Goal: Task Accomplishment & Management: Complete application form

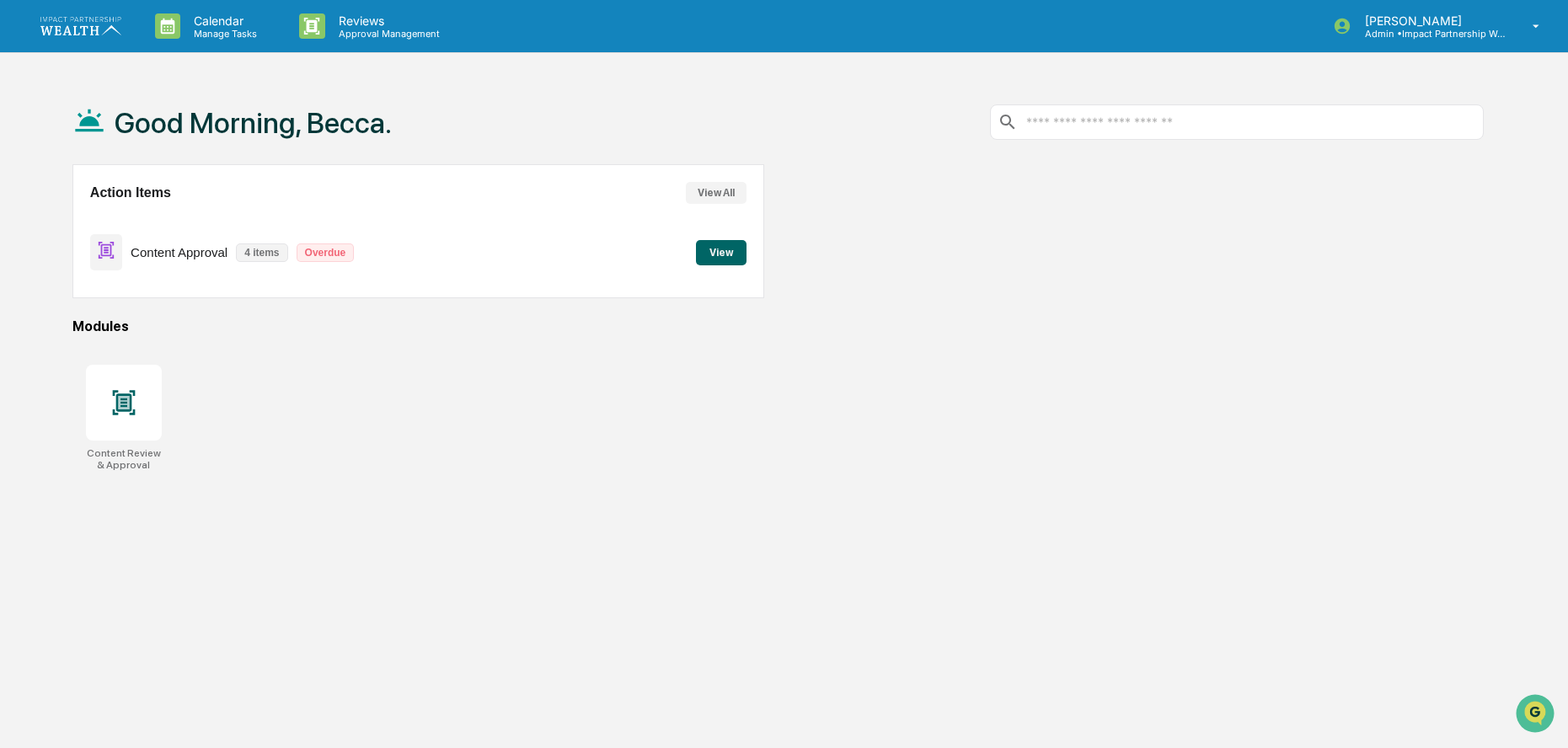
click at [732, 251] on button "View" at bounding box center [721, 253] width 50 height 25
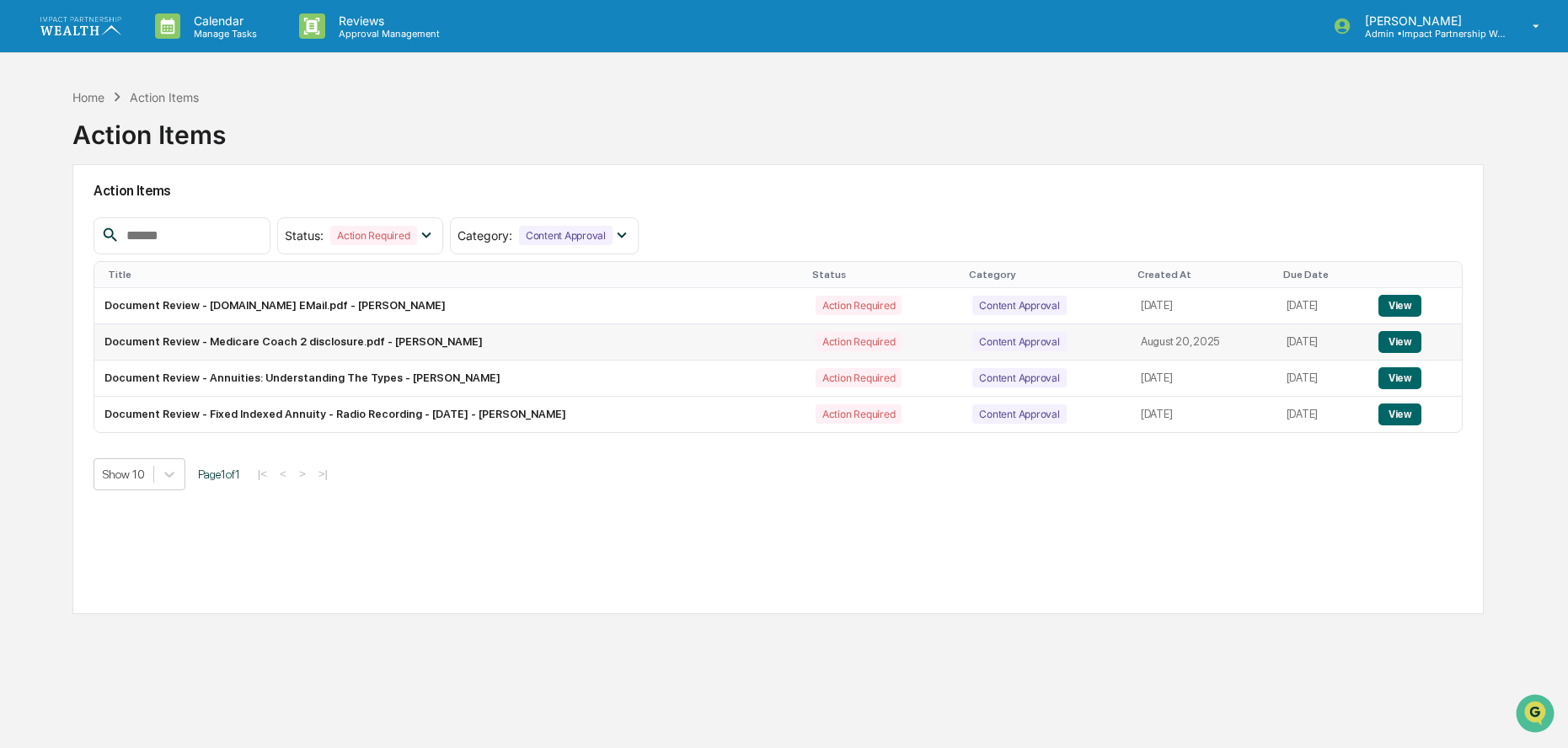
click at [310, 342] on td "Document Review - Medicare Coach 2 disclosure.pdf - [PERSON_NAME]" at bounding box center [450, 342] width 711 height 36
click at [1408, 344] on button "View" at bounding box center [1400, 342] width 43 height 22
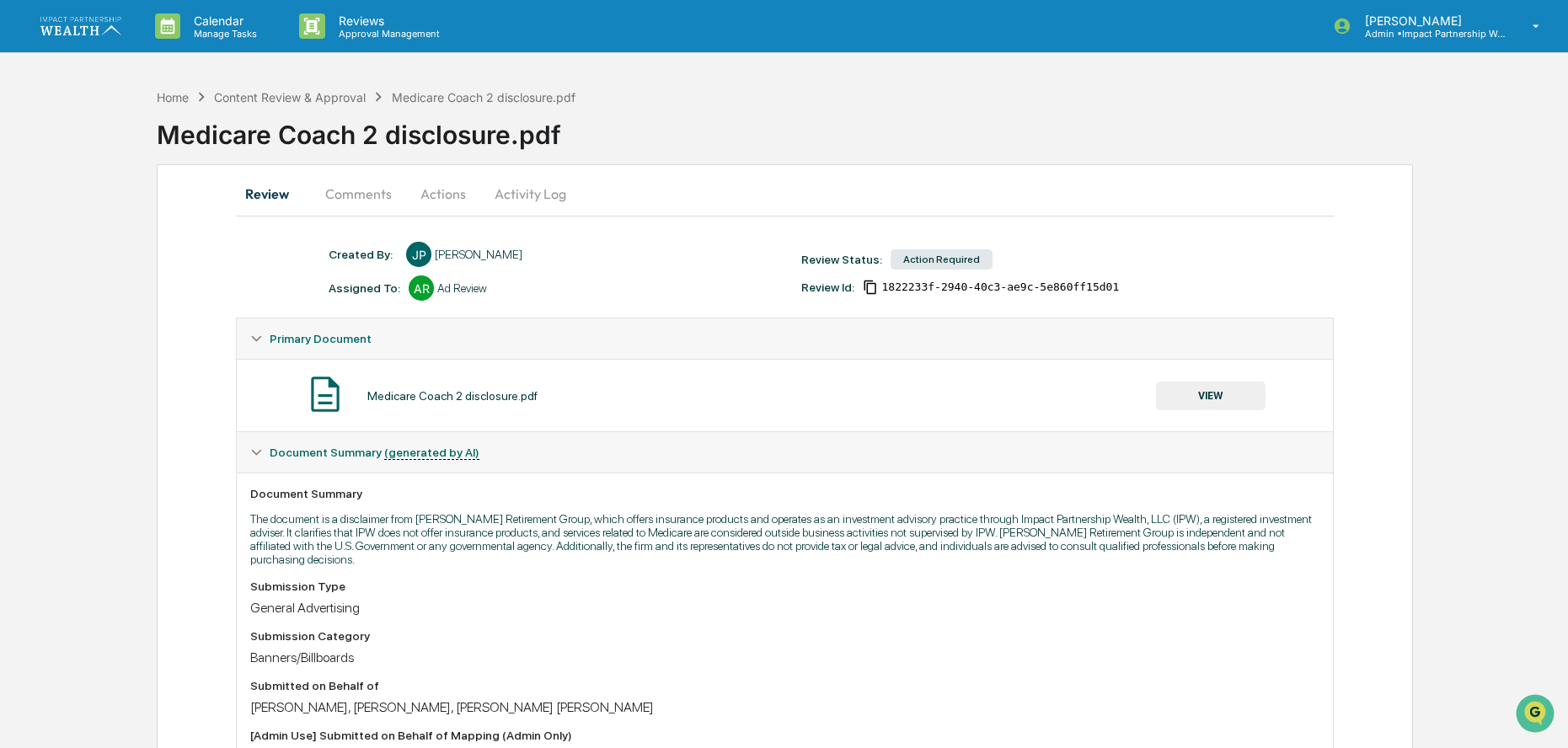
click at [1186, 395] on button "VIEW" at bounding box center [1211, 396] width 110 height 29
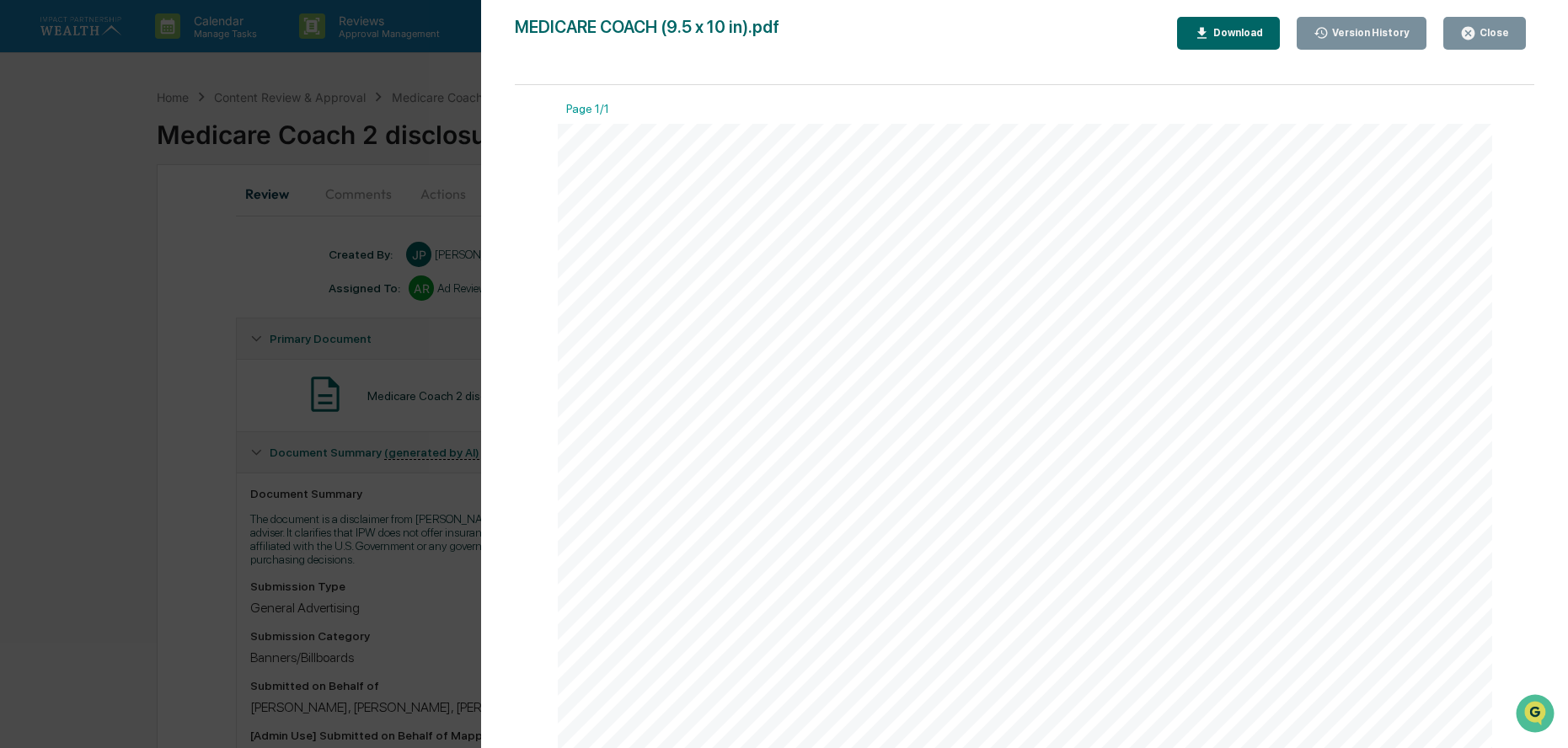
click at [1501, 35] on div "Close" at bounding box center [1492, 32] width 33 height 12
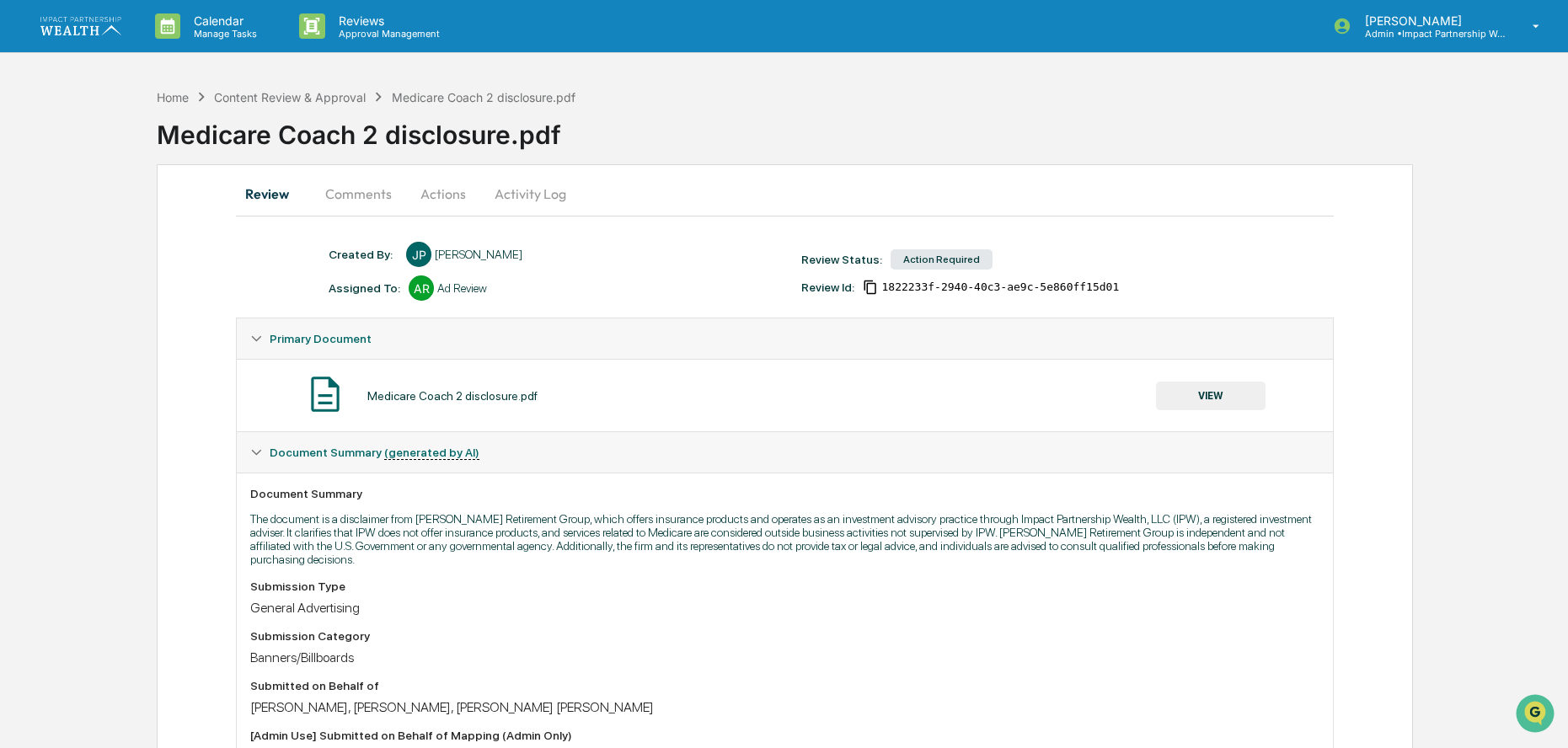
click at [1237, 389] on button "VIEW" at bounding box center [1211, 396] width 110 height 29
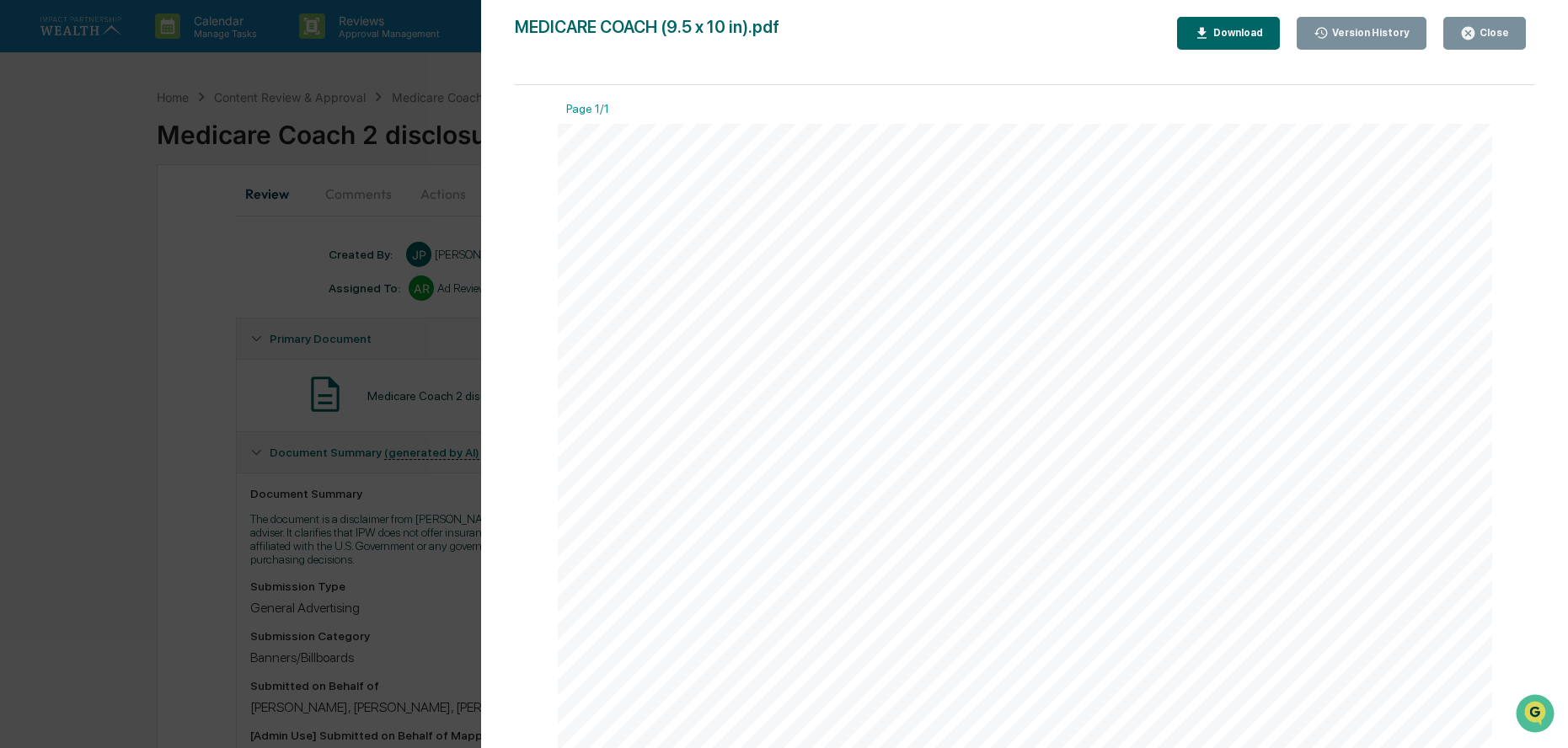
click at [1383, 45] on button "Version History" at bounding box center [1361, 33] width 130 height 33
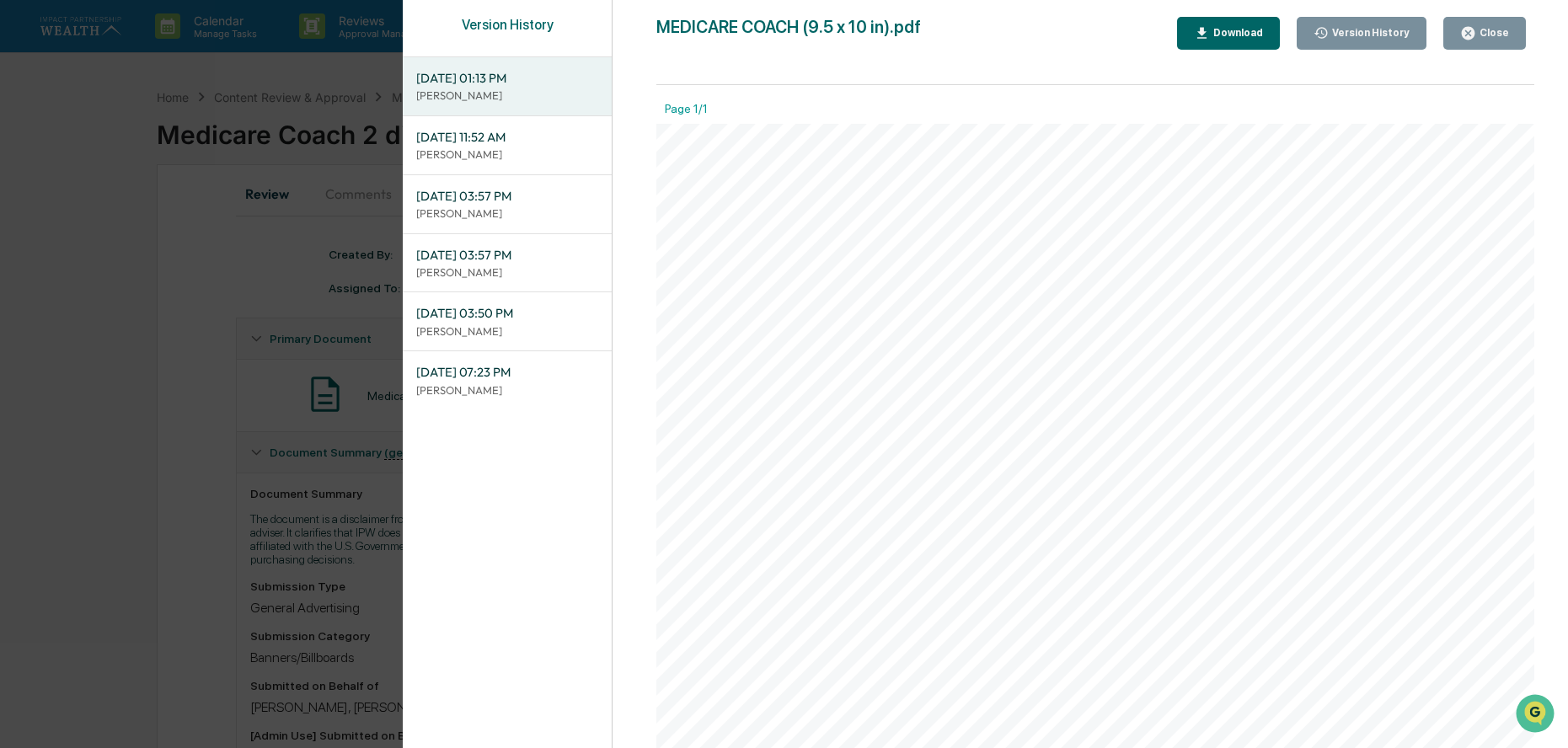
click at [507, 323] on span "[DATE] 03:50 PM" at bounding box center [507, 313] width 182 height 19
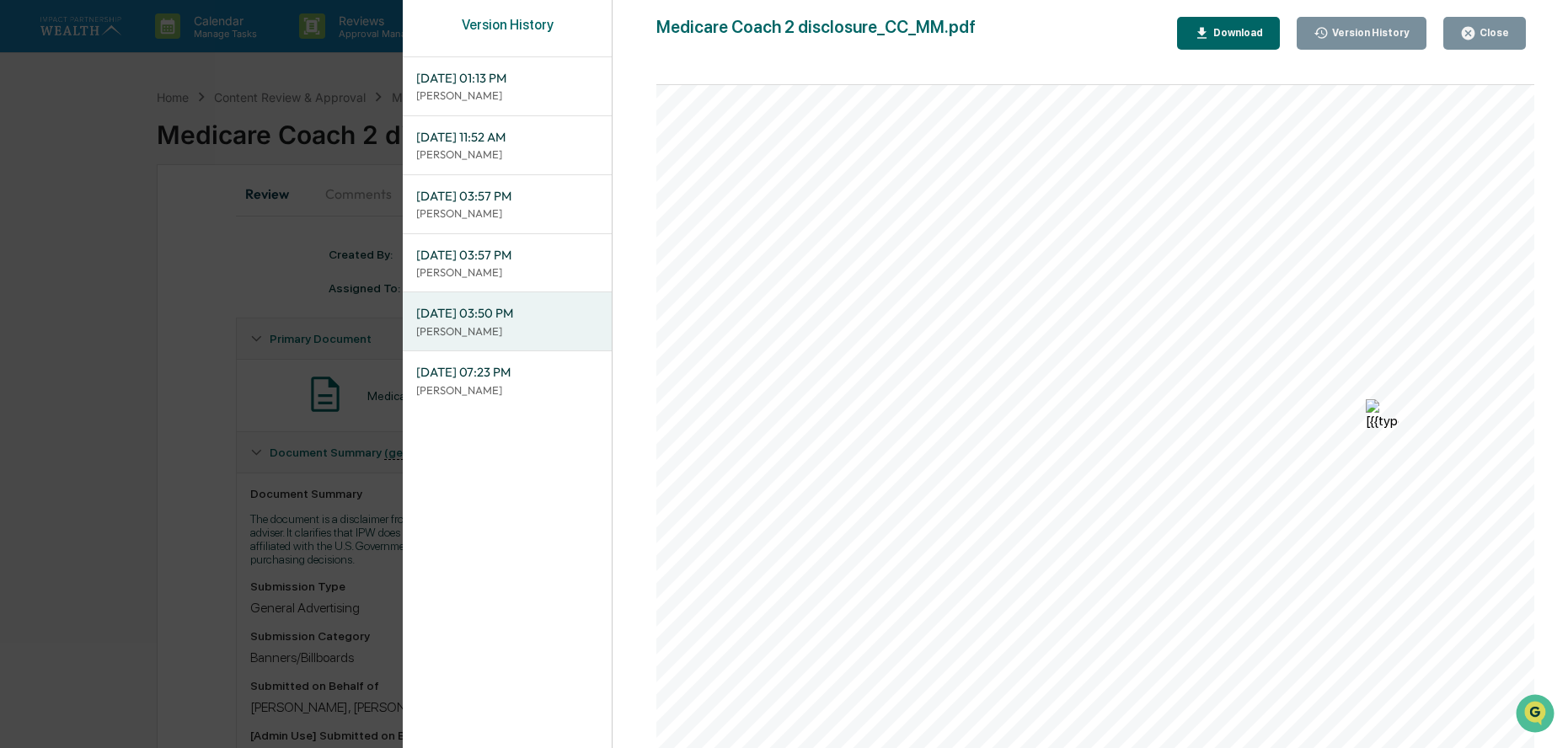
scroll to position [338, 0]
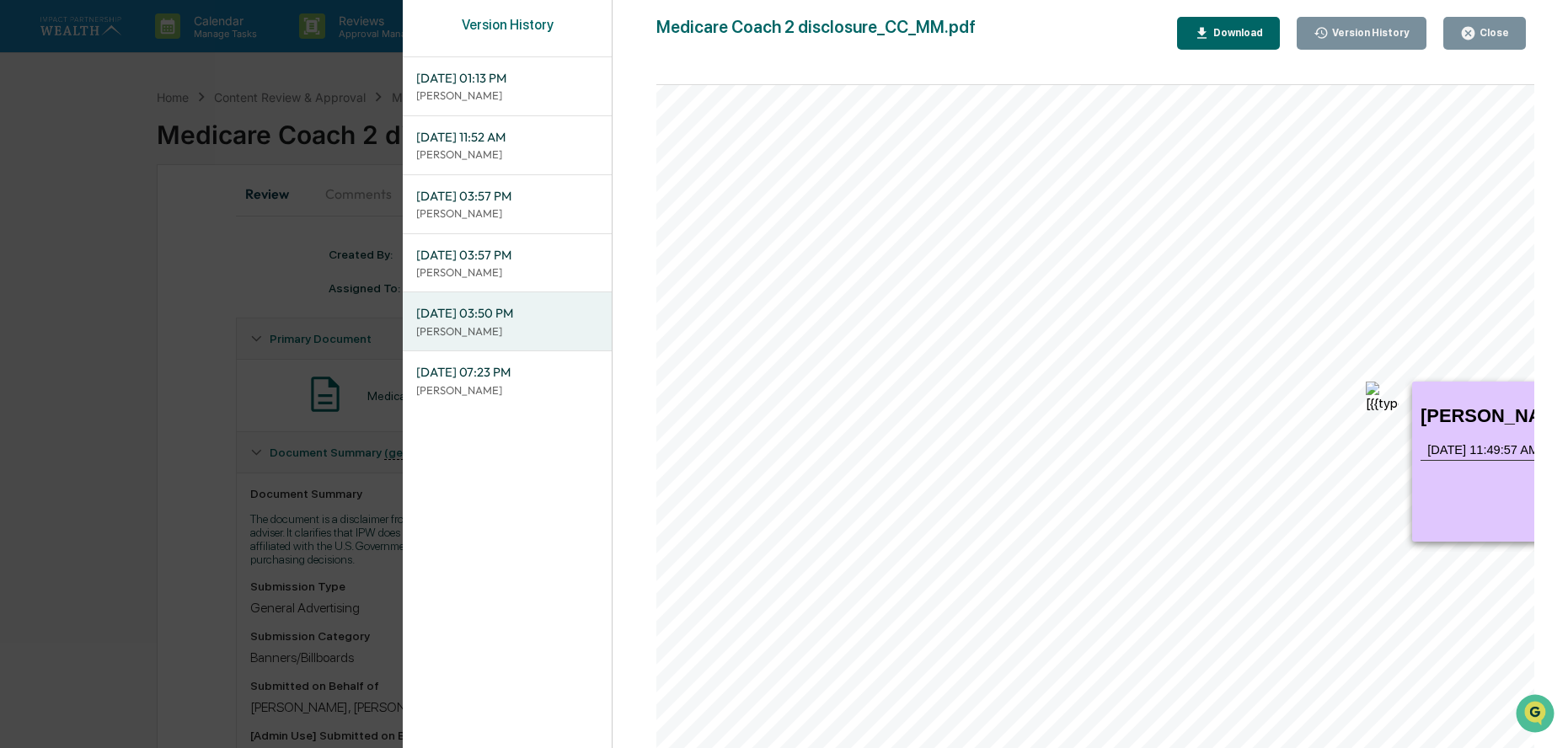
click at [1386, 403] on img at bounding box center [1382, 398] width 33 height 33
click at [1459, 449] on div "[PERSON_NAME] [DATE] 11:49:57 AM Please add the following line to the disclosur…" at bounding box center [1497, 462] width 171 height 160
click at [1383, 405] on img at bounding box center [1382, 398] width 33 height 33
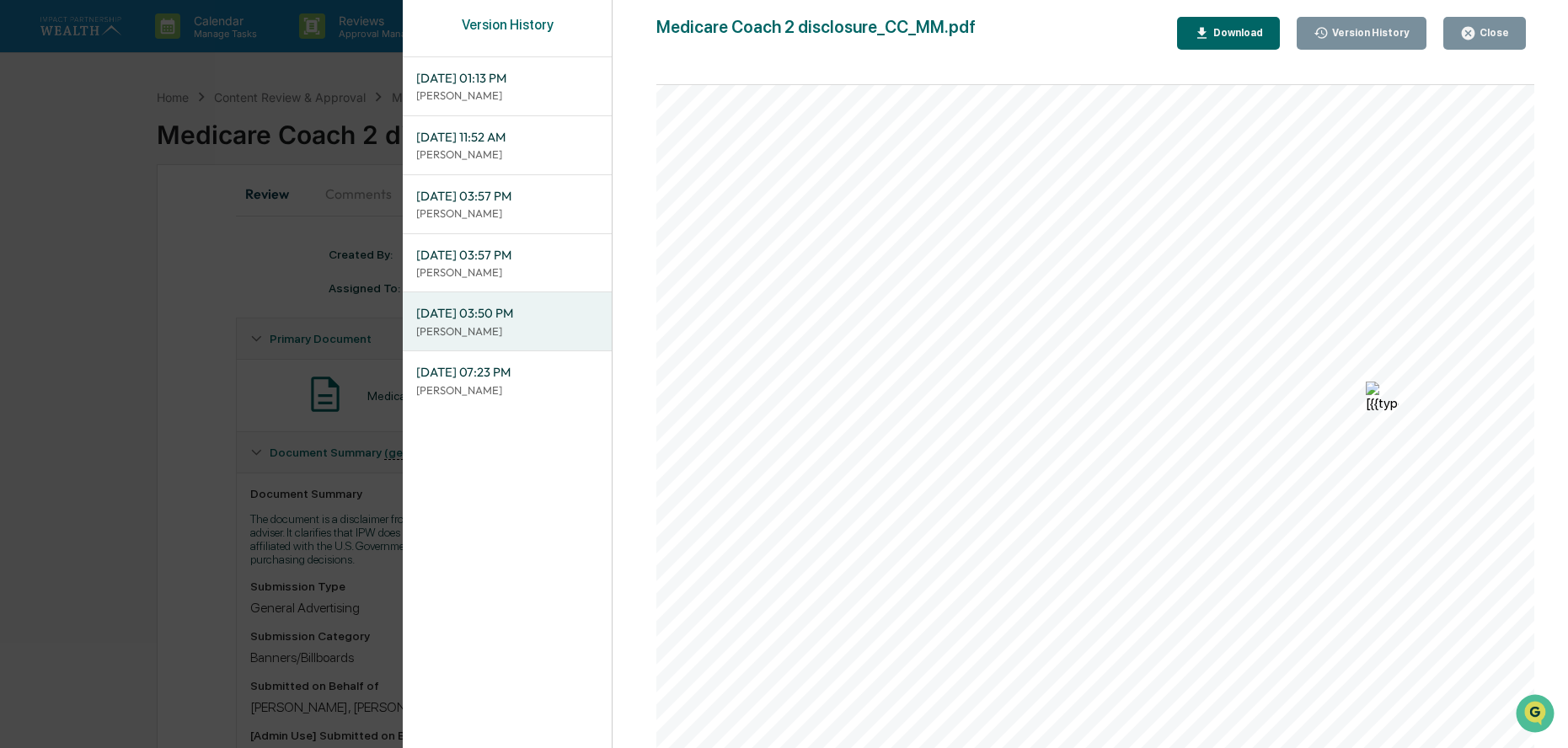
click at [1383, 405] on img at bounding box center [1382, 398] width 33 height 33
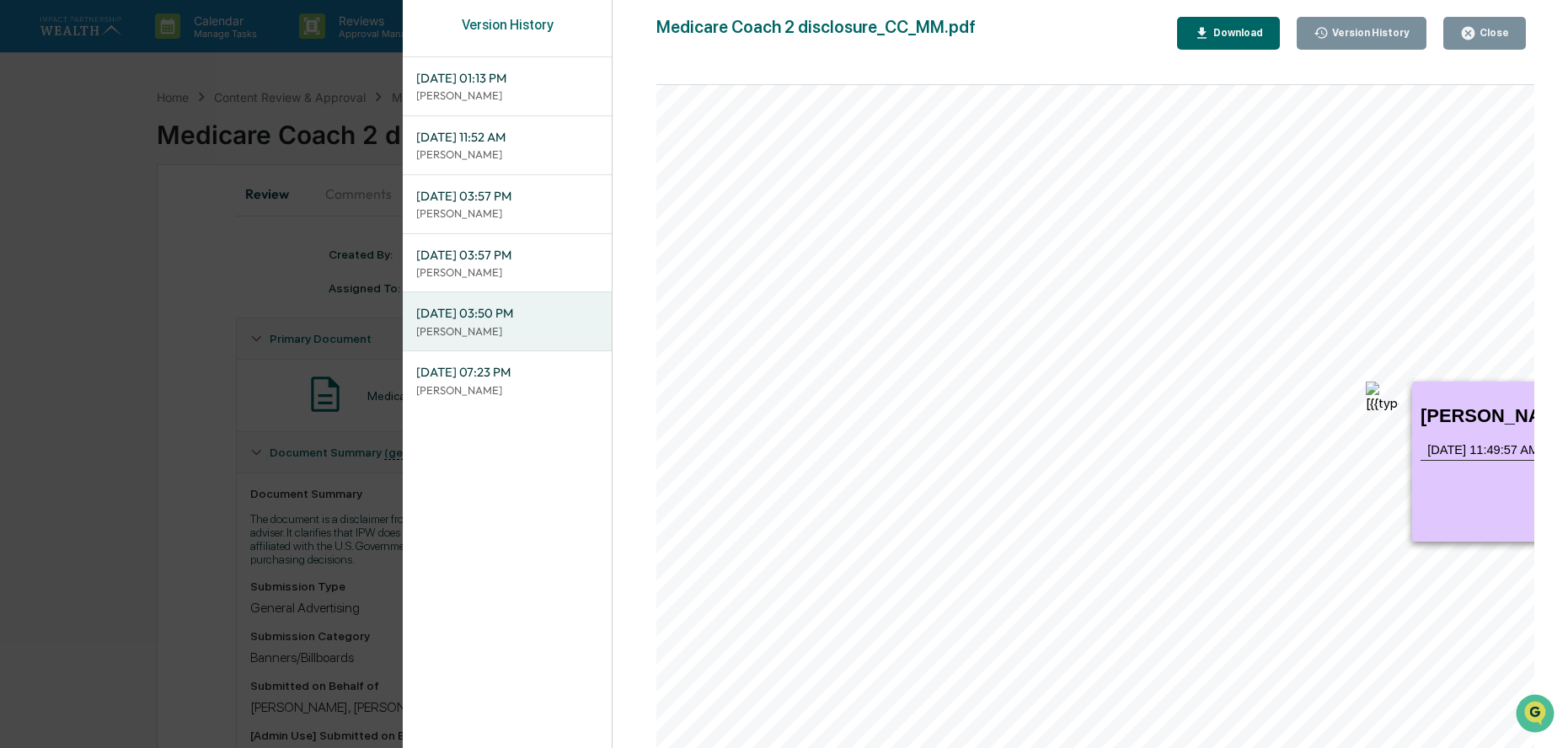
click at [1442, 456] on span "[DATE] 11:49:57 AM" at bounding box center [1483, 450] width 112 height 14
click at [1376, 389] on img at bounding box center [1382, 398] width 33 height 33
click at [479, 268] on p "[PERSON_NAME]" at bounding box center [507, 273] width 182 height 16
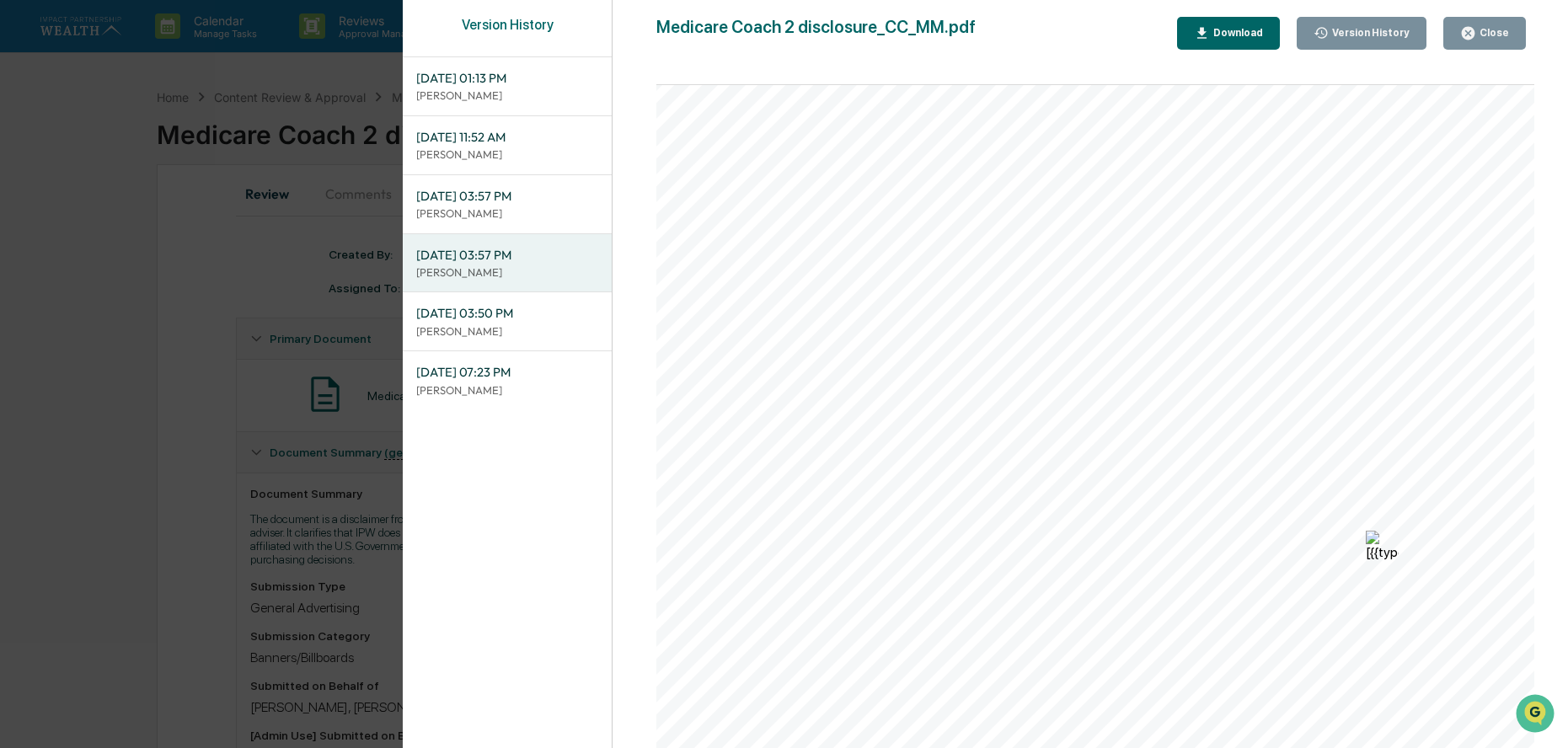
scroll to position [253, 0]
click at [507, 210] on p "[PERSON_NAME]" at bounding box center [507, 213] width 182 height 16
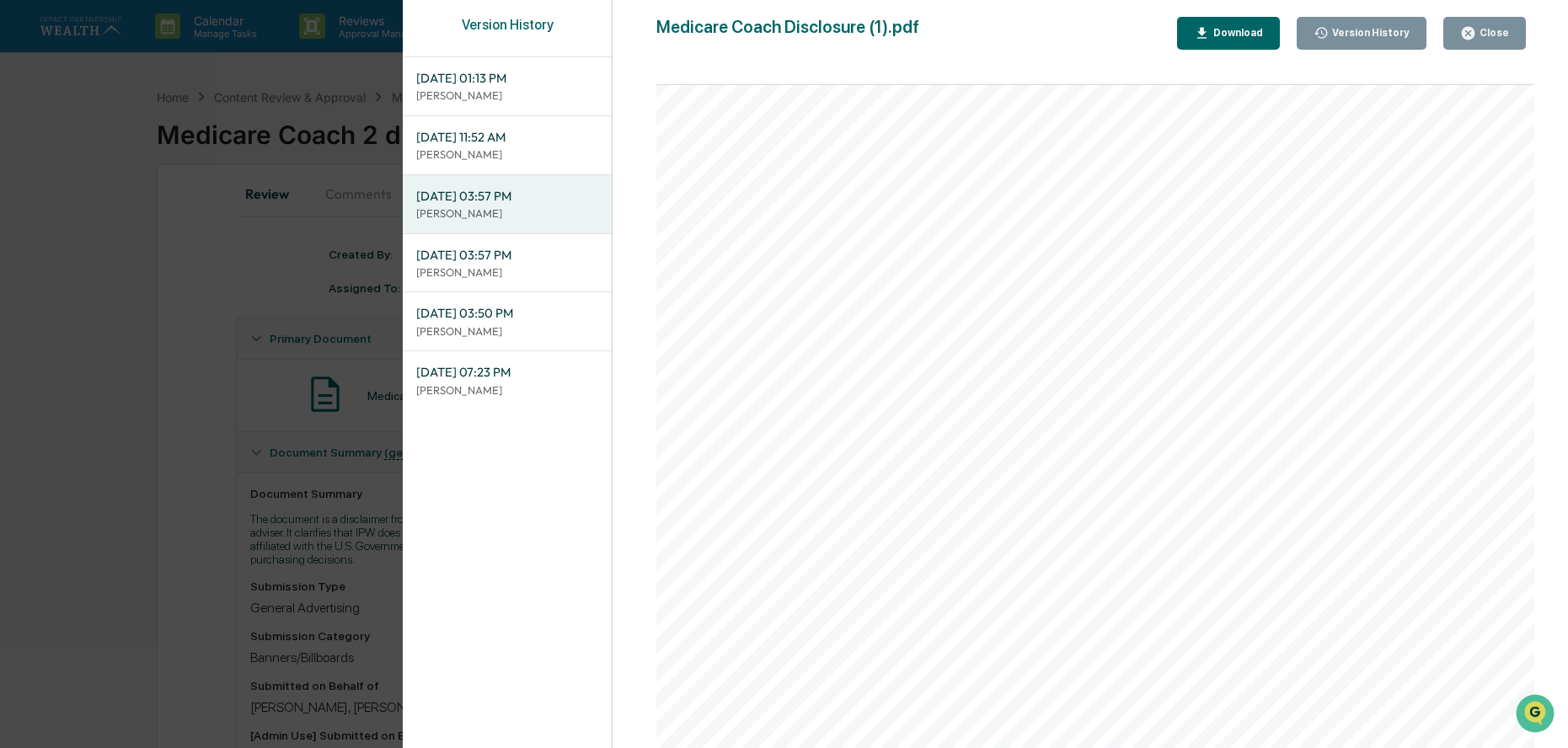
scroll to position [828, 0]
click at [432, 156] on p "[PERSON_NAME]" at bounding box center [507, 155] width 182 height 16
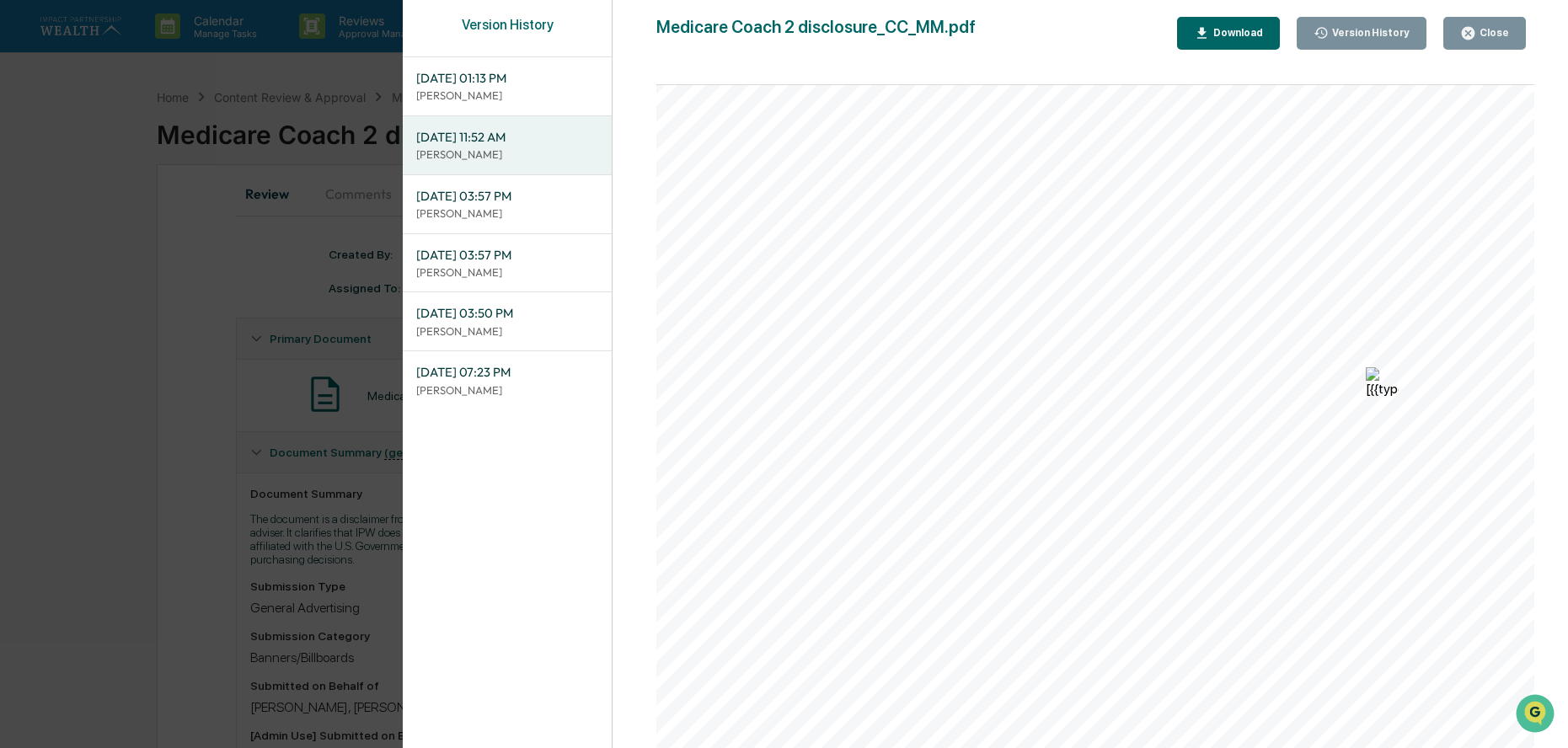
scroll to position [368, 0]
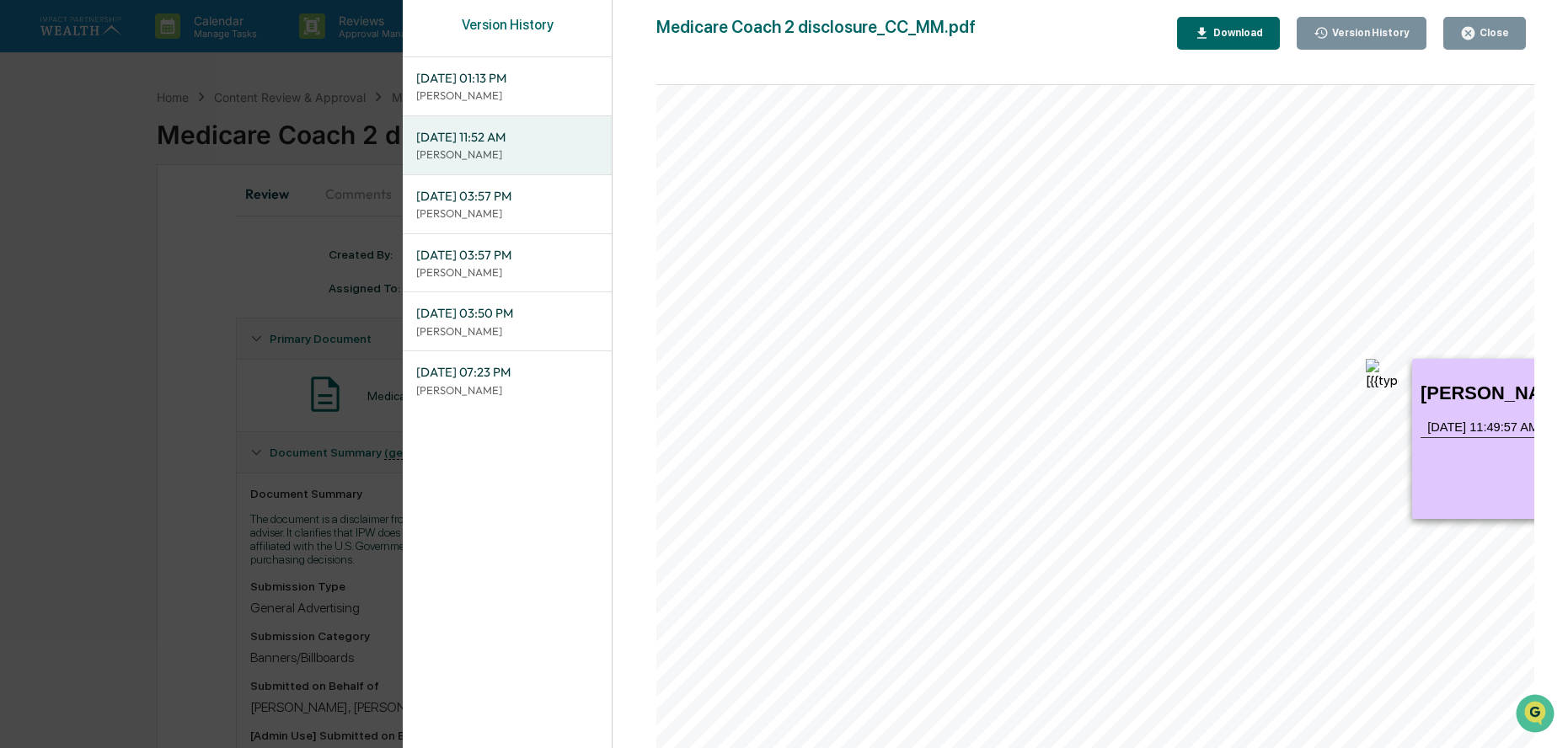
click at [1373, 369] on img at bounding box center [1382, 375] width 33 height 33
click at [525, 93] on p "[PERSON_NAME]" at bounding box center [507, 95] width 182 height 16
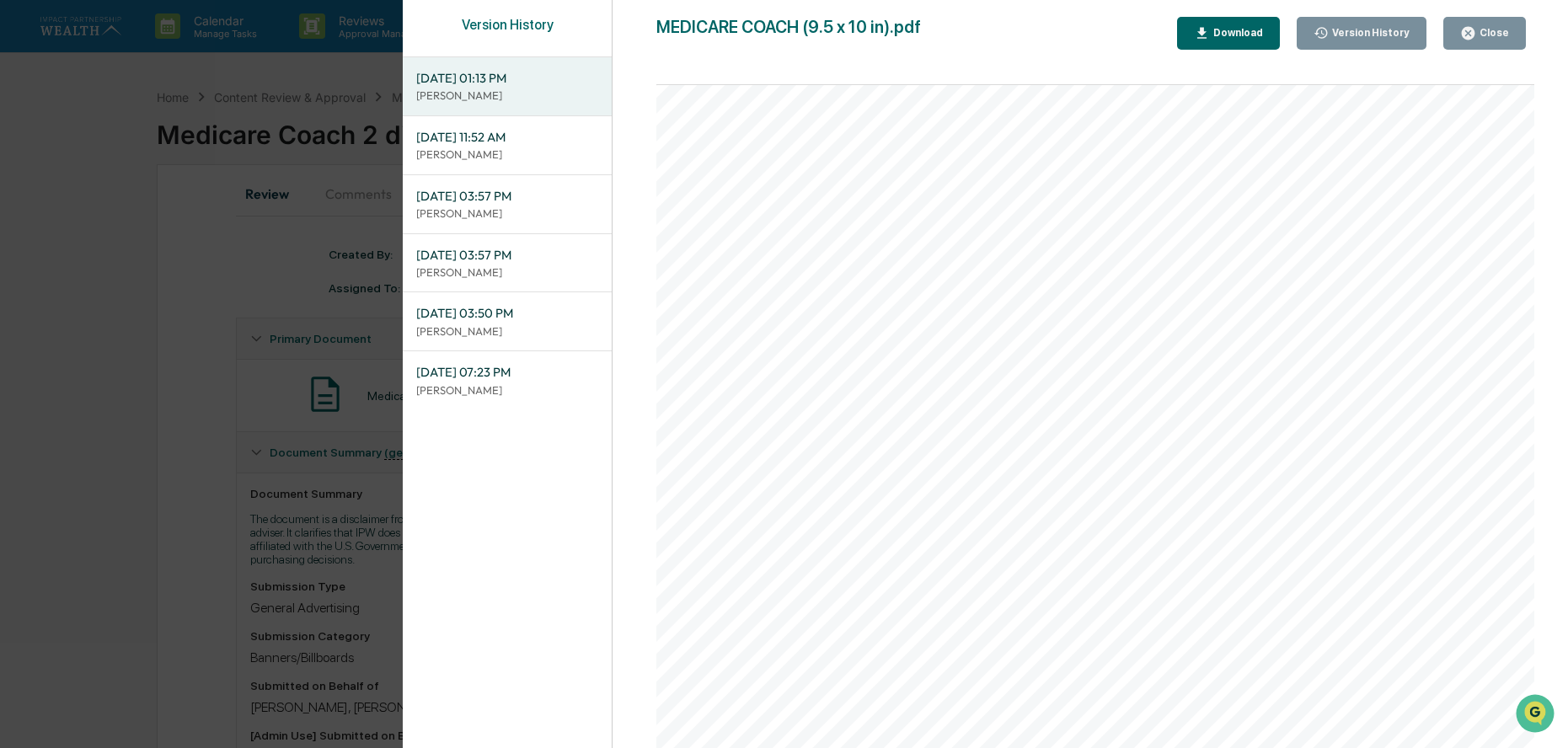
scroll to position [338, 0]
drag, startPoint x: 1434, startPoint y: 404, endPoint x: 1310, endPoint y: 414, distance: 124.4
click at [1310, 414] on div "MEDICARE COACH Brought to you By: Insurance products are offered through the in…" at bounding box center [1123, 279] width 935 height 985
click at [549, 328] on p "[PERSON_NAME]" at bounding box center [507, 332] width 182 height 16
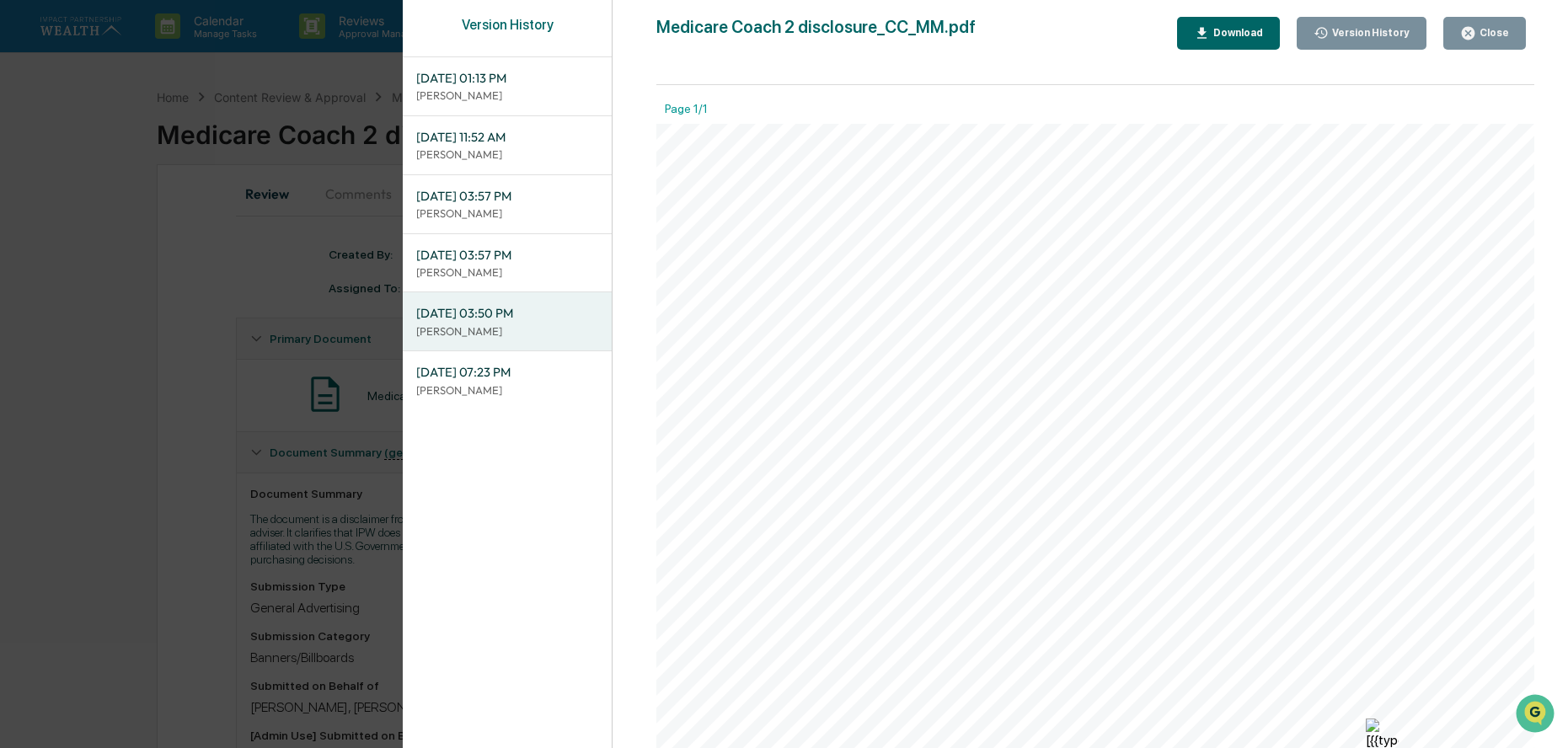
click at [1260, 31] on div "Download" at bounding box center [1236, 32] width 53 height 12
click at [480, 104] on div "[DATE] 01:13 PM [PERSON_NAME]" at bounding box center [507, 86] width 209 height 59
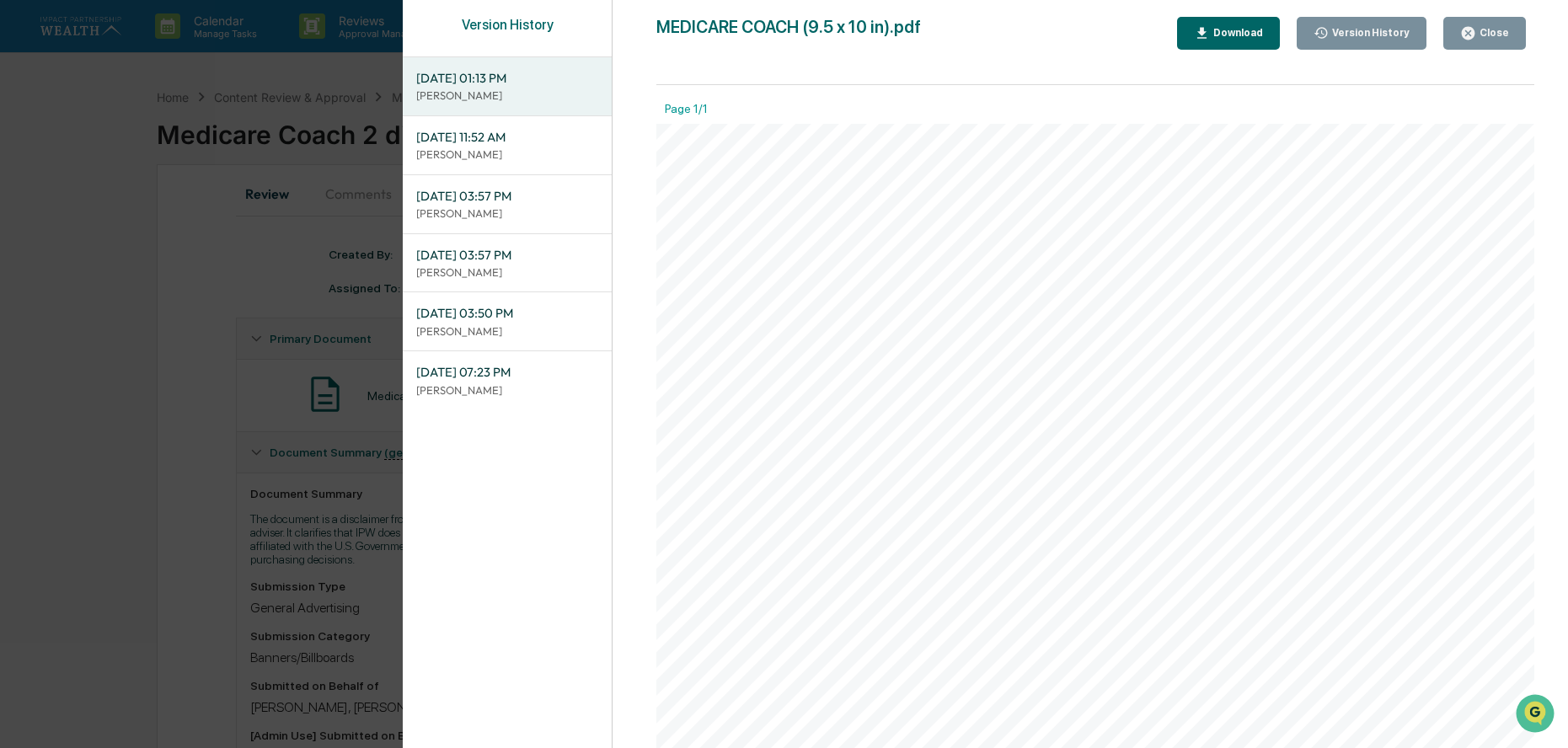
click at [1206, 32] on icon "button" at bounding box center [1202, 32] width 9 height 11
click at [1534, 77] on div "Version History [DATE] 01:13 PM [PERSON_NAME] [DATE] 11:52 AM [PERSON_NAME] [DA…" at bounding box center [985, 391] width 1165 height 782
click at [1501, 28] on div "Close" at bounding box center [1492, 32] width 33 height 12
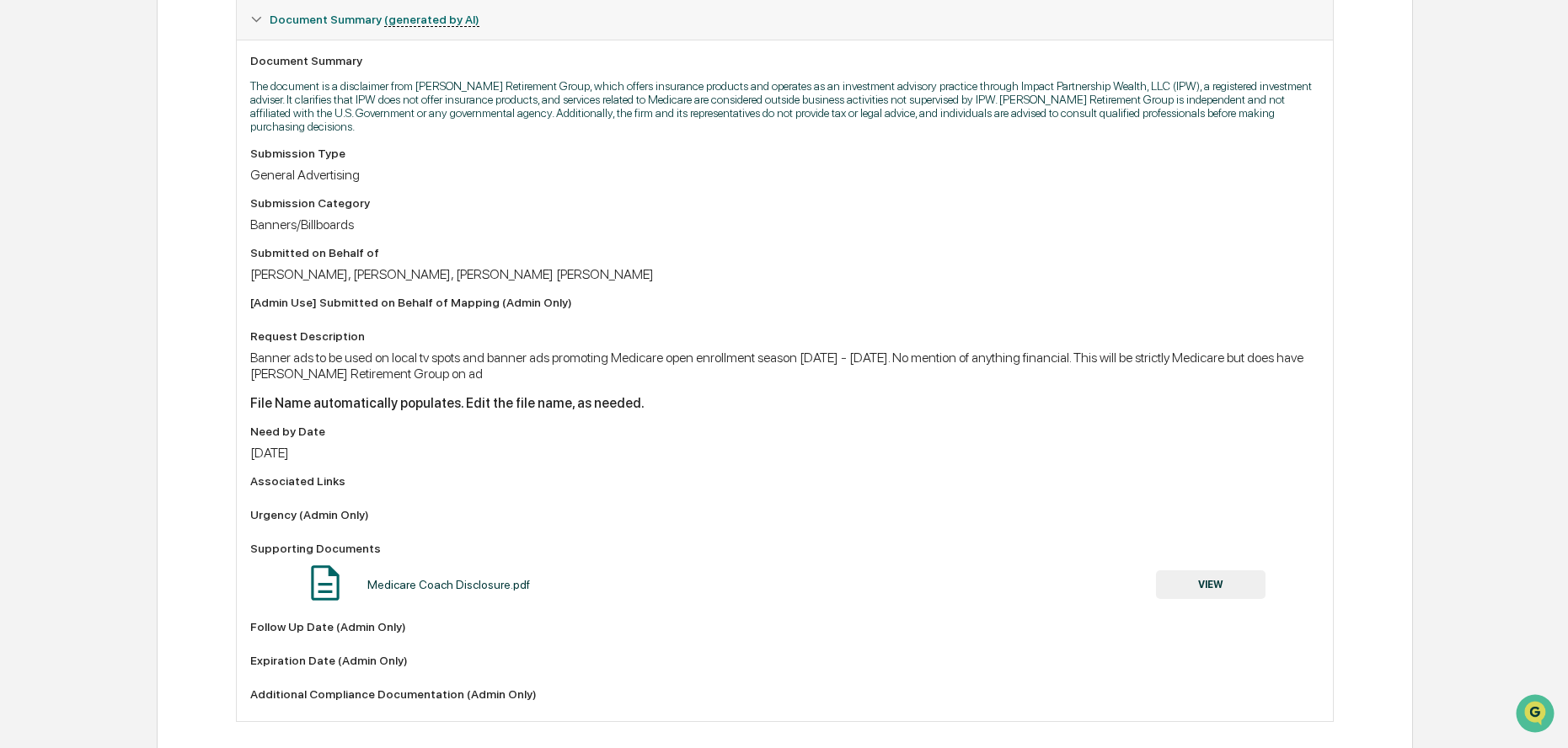
scroll to position [437, 0]
click at [1212, 567] on button "VIEW" at bounding box center [1211, 581] width 110 height 29
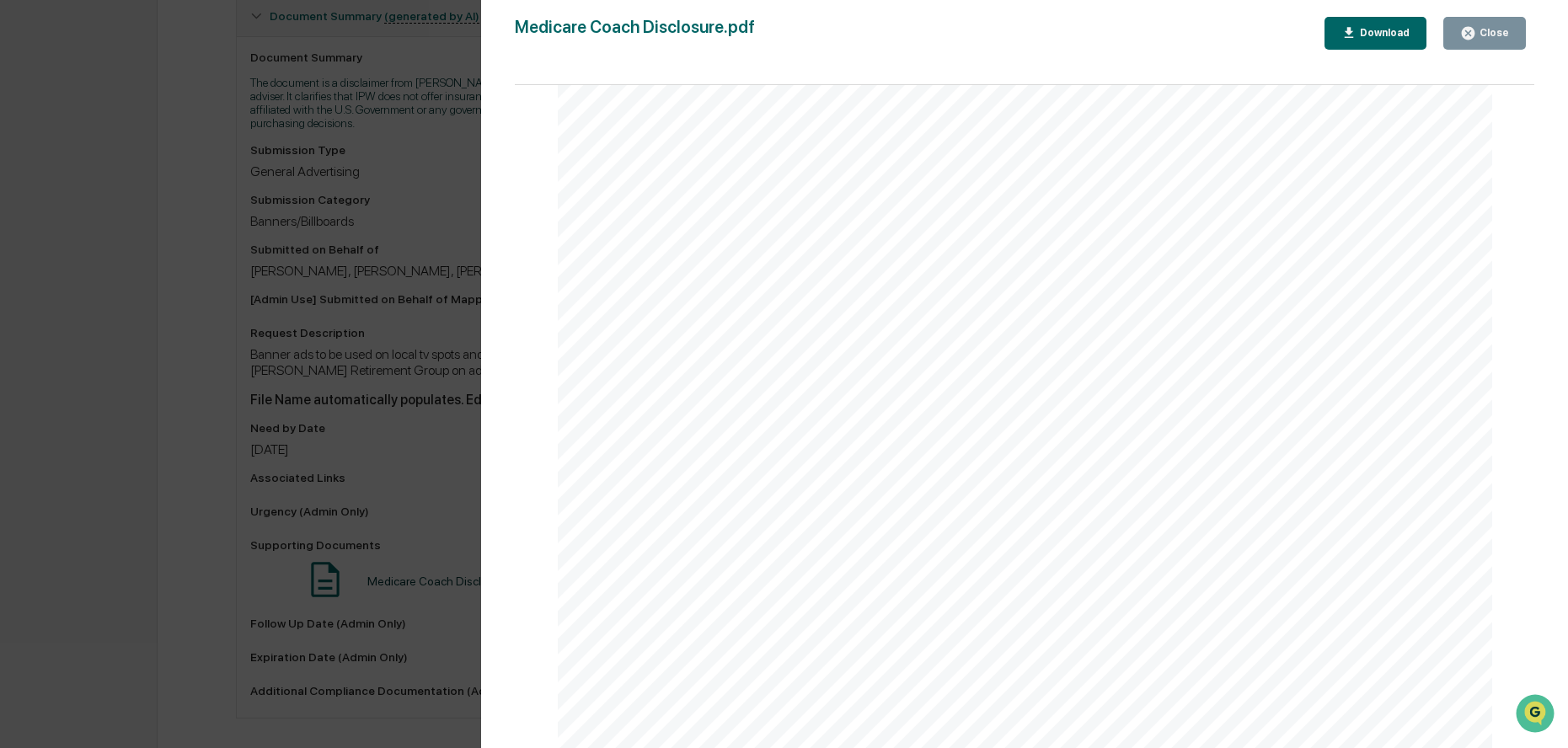
scroll to position [820, 0]
click at [1492, 31] on div "Close" at bounding box center [1492, 32] width 33 height 12
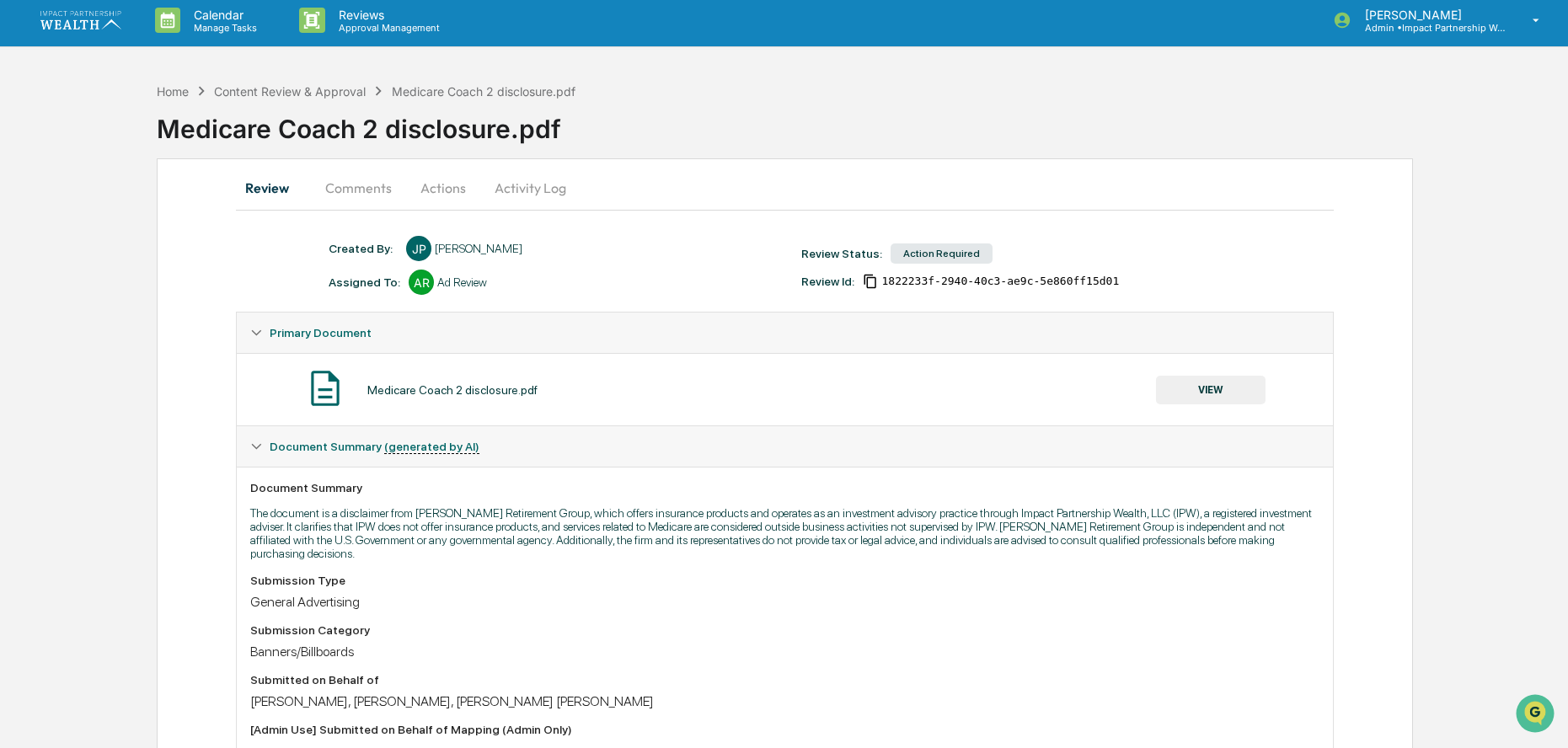
scroll to position [0, 0]
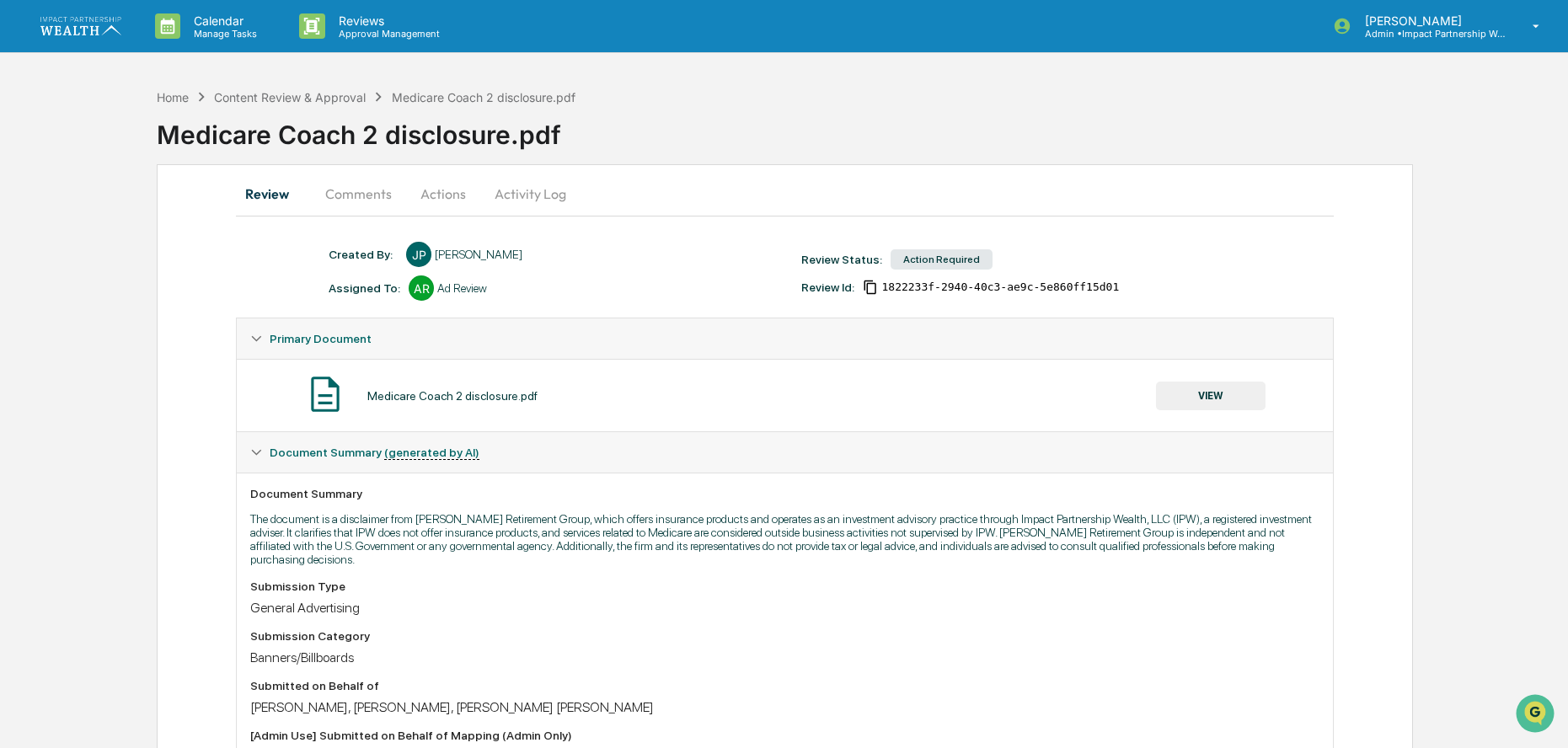
click at [941, 256] on div "Action Required" at bounding box center [941, 259] width 102 height 20
click at [372, 191] on button "Comments" at bounding box center [358, 194] width 94 height 41
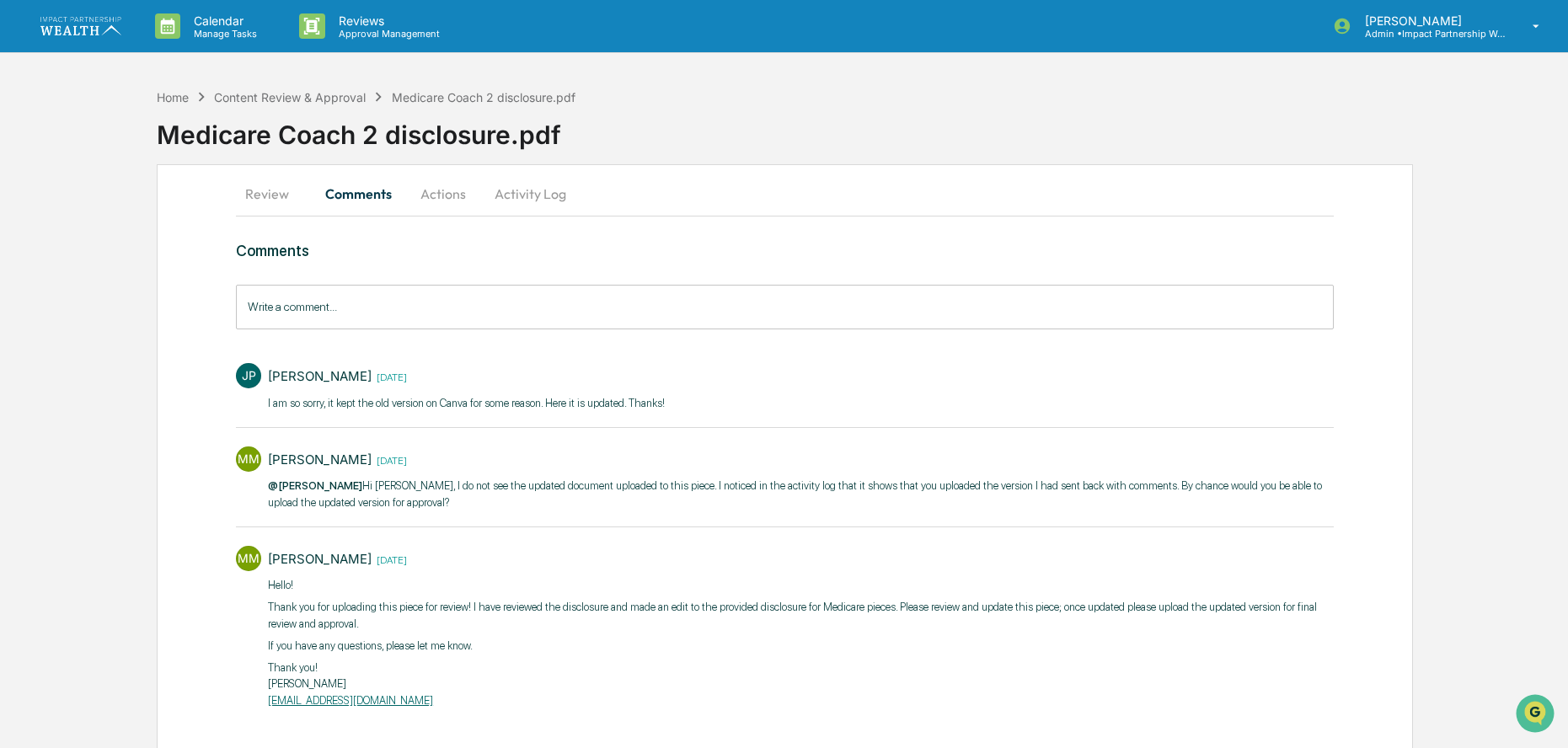
click at [430, 198] on button "Actions" at bounding box center [443, 194] width 76 height 41
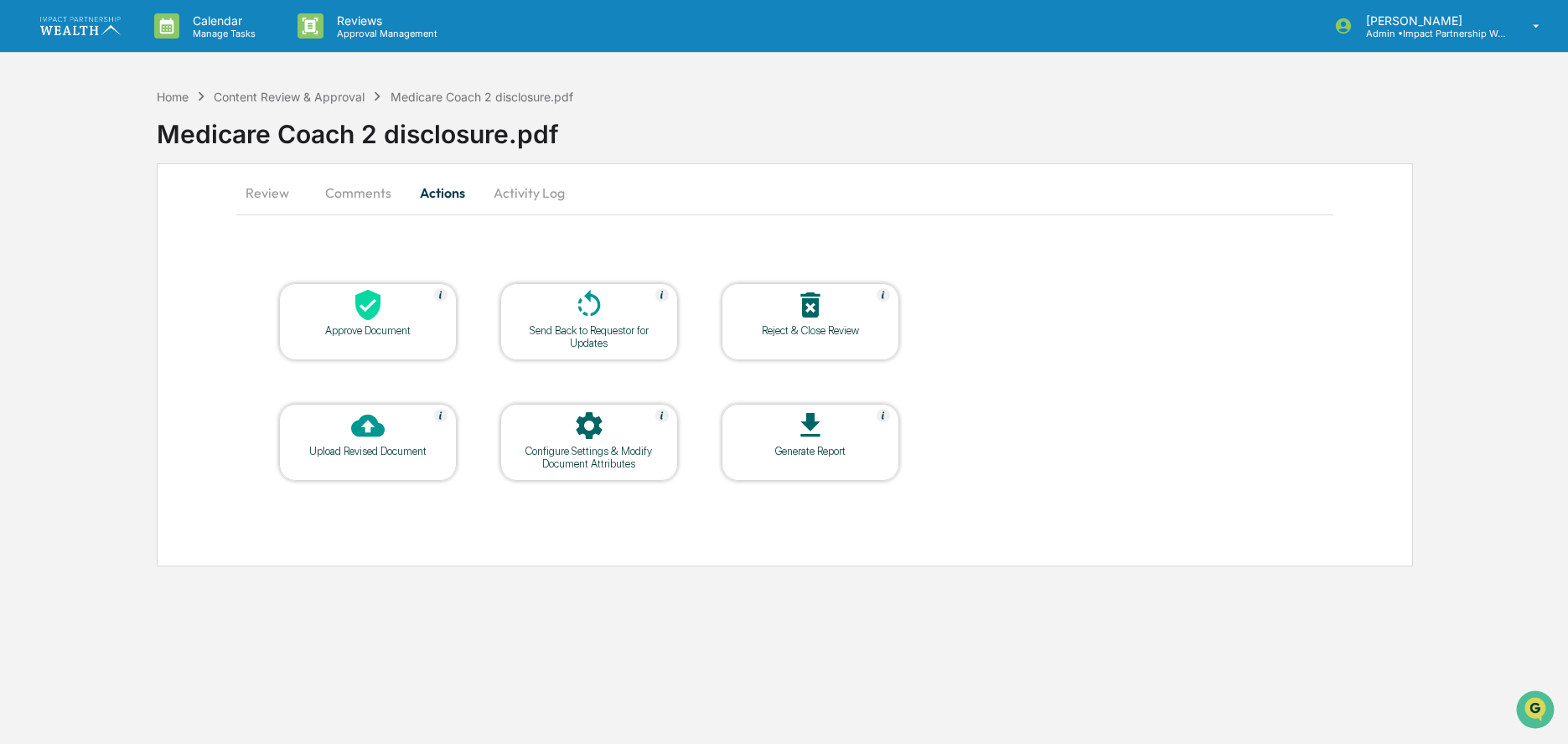
click at [337, 186] on button "Comments" at bounding box center [358, 192] width 93 height 40
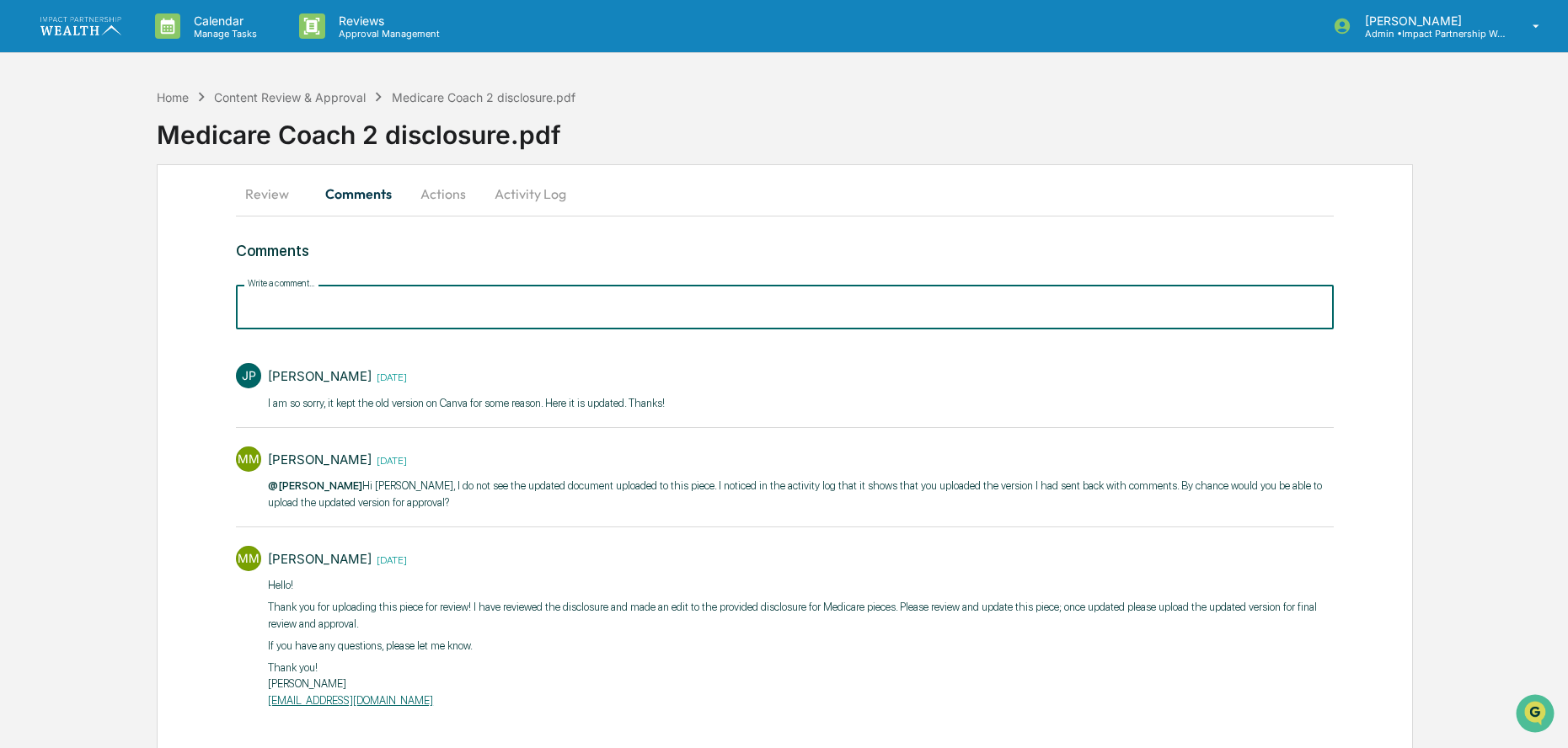
click at [492, 310] on input "Write a comment..." at bounding box center [784, 307] width 1098 height 45
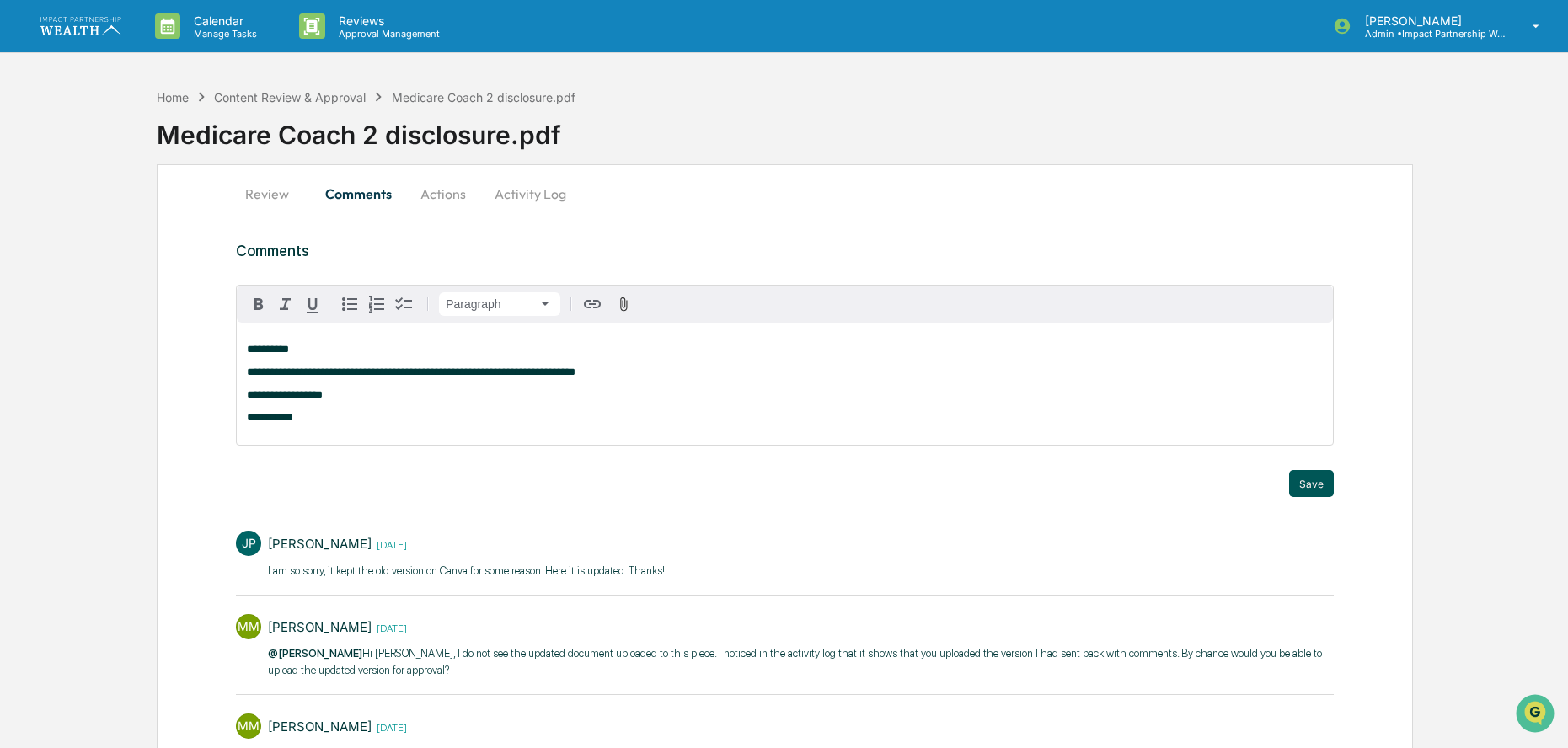
click at [1306, 492] on button "Save" at bounding box center [1312, 483] width 45 height 27
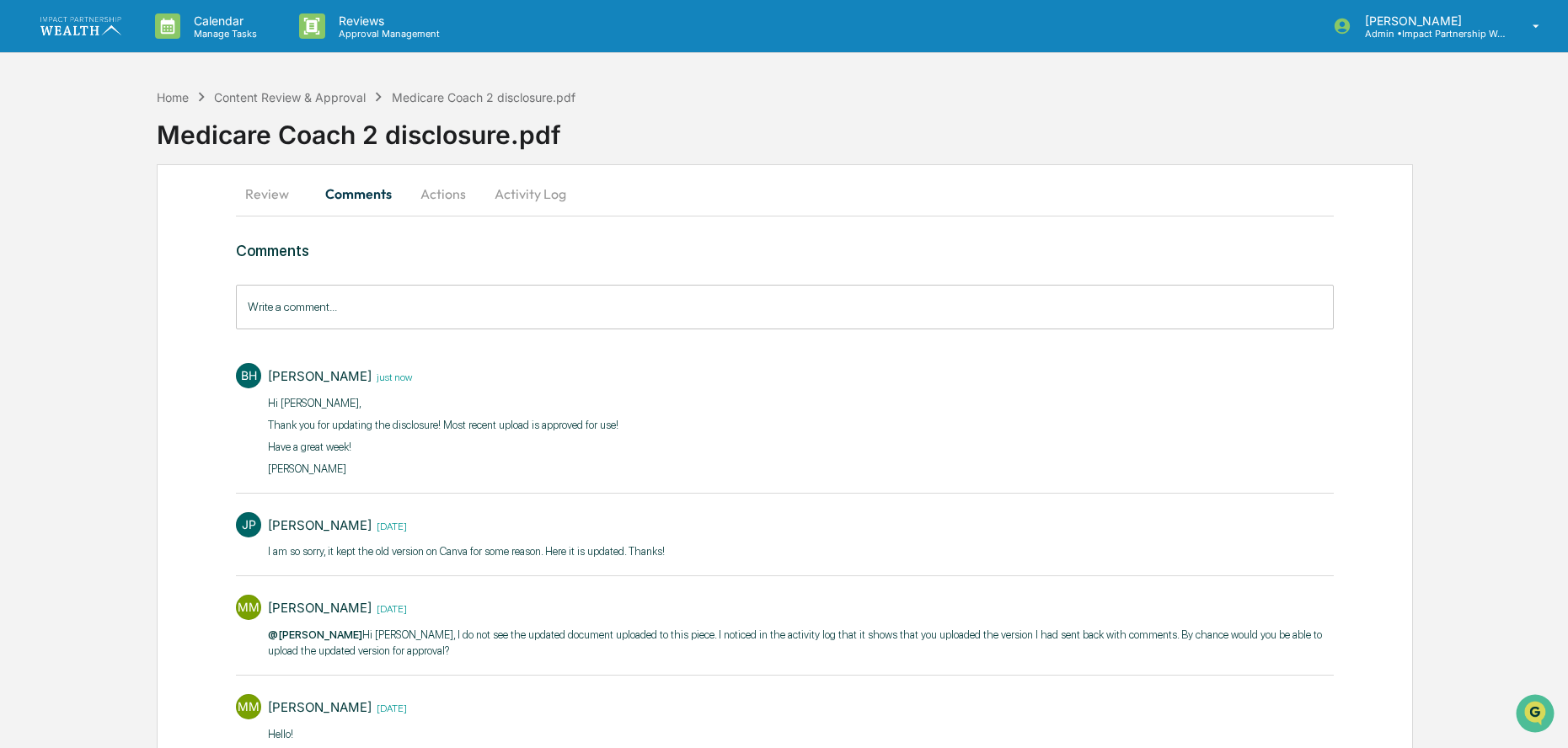
click at [435, 191] on button "Actions" at bounding box center [443, 194] width 76 height 41
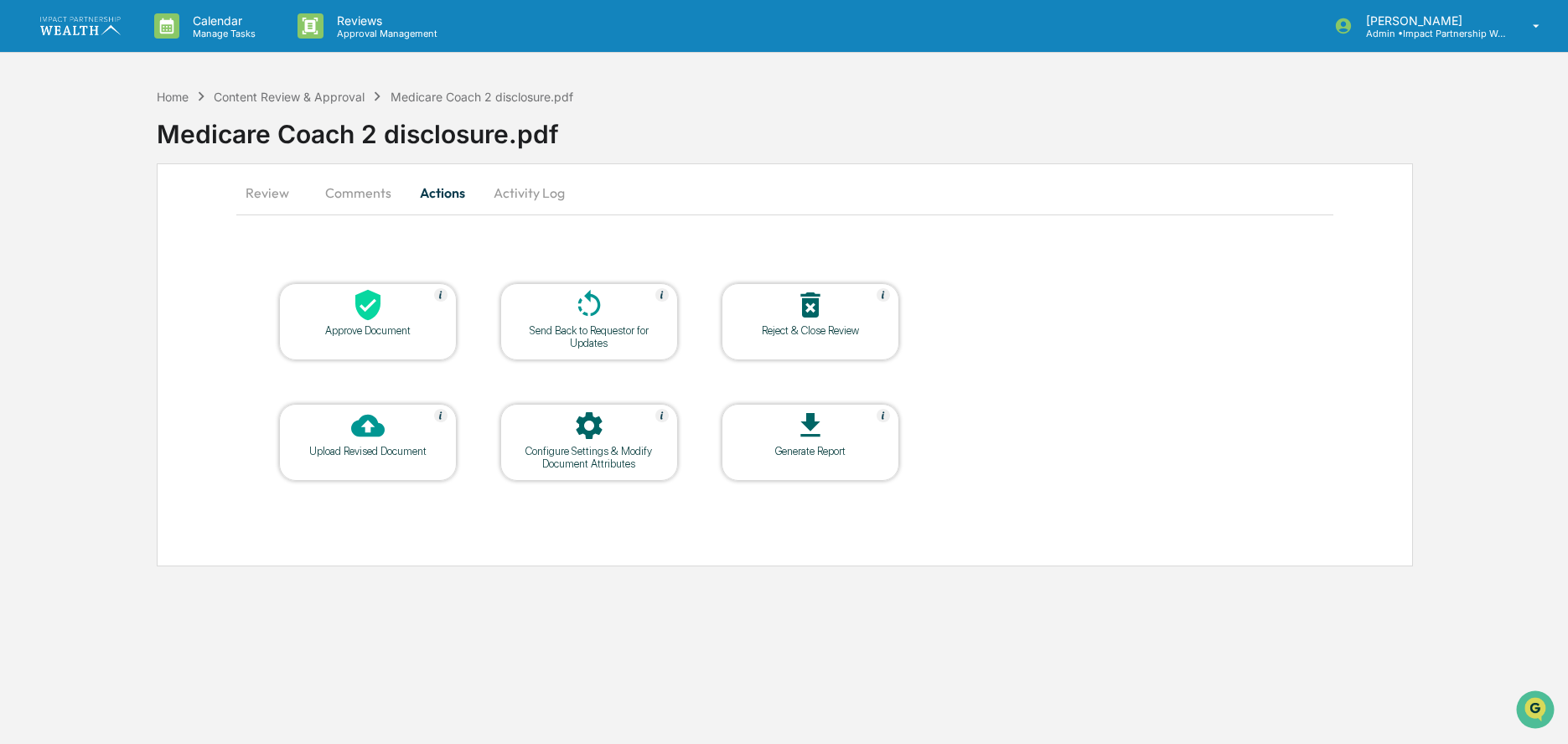
click at [349, 324] on div "Approve Document" at bounding box center [368, 330] width 151 height 13
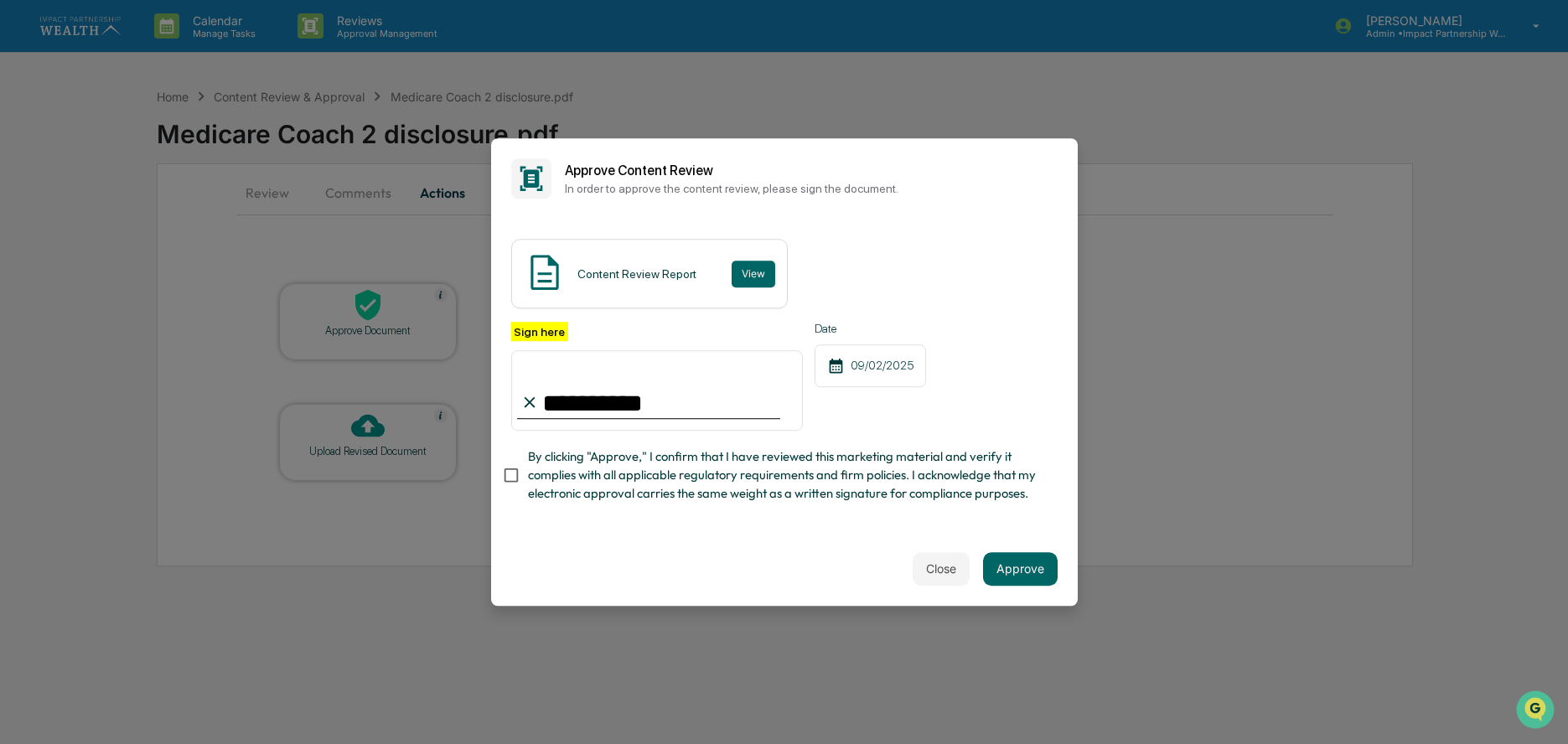
type input "**********"
click at [1015, 576] on button "Approve" at bounding box center [1019, 569] width 74 height 33
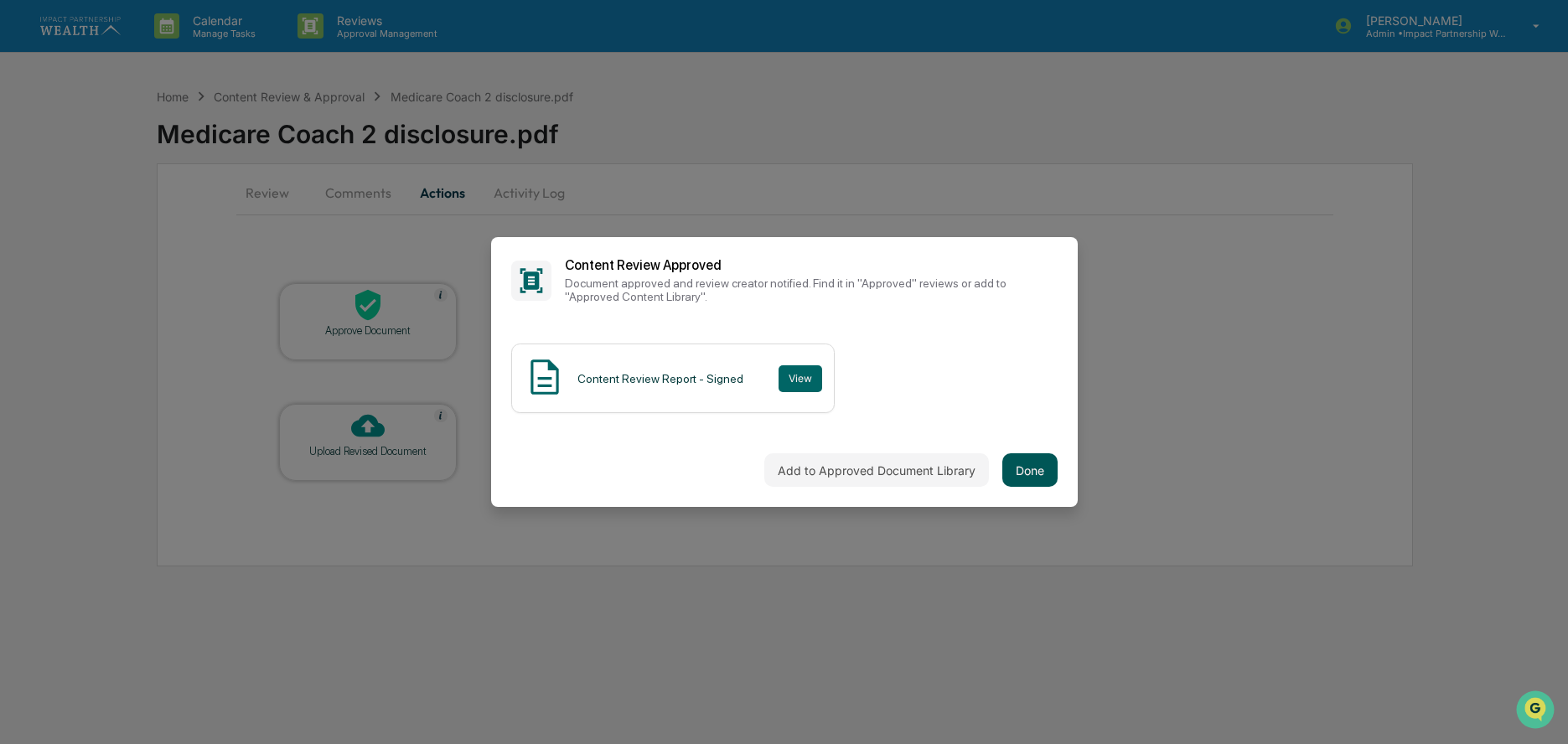
click at [1027, 466] on button "Done" at bounding box center [1030, 470] width 55 height 33
